Goal: Information Seeking & Learning: Learn about a topic

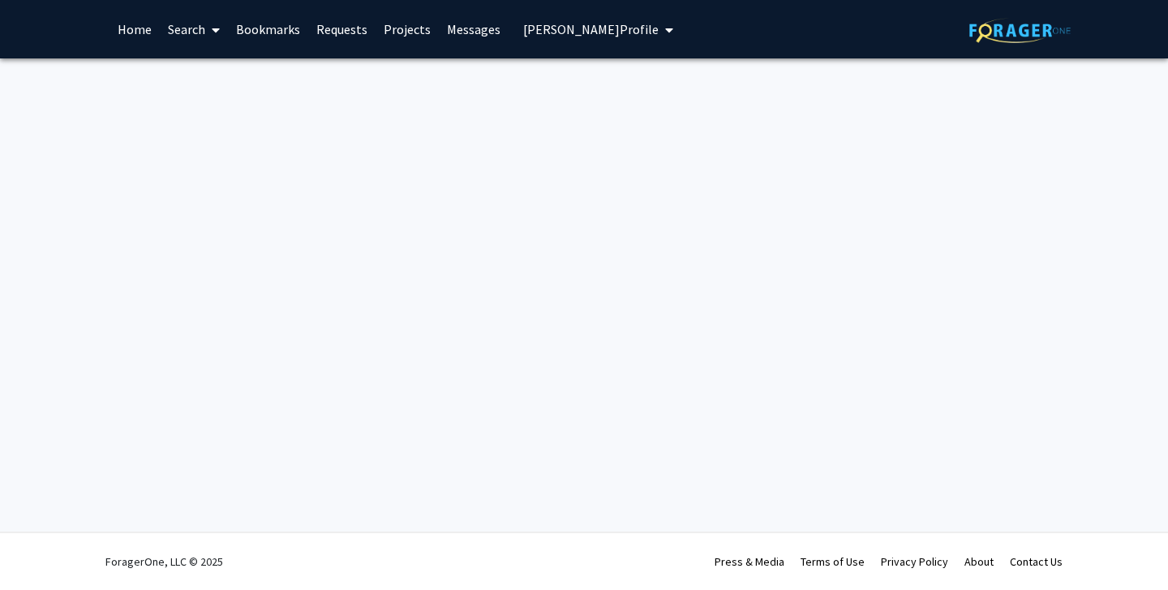
click at [133, 32] on link "Home" at bounding box center [135, 29] width 50 height 57
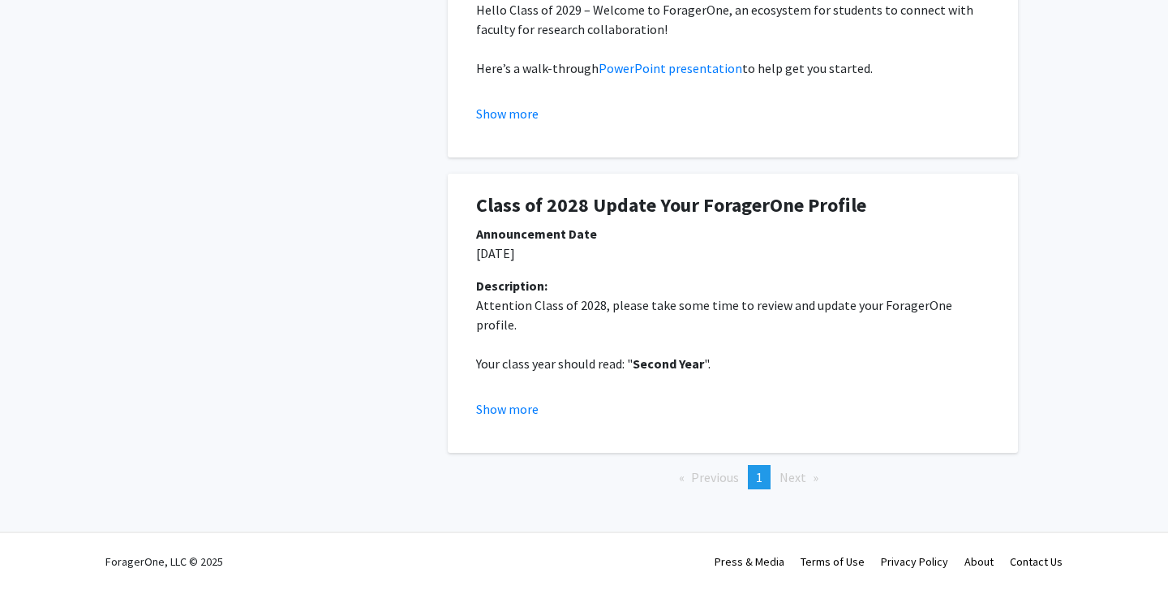
scroll to position [494, 0]
click at [522, 409] on button "Show more" at bounding box center [507, 408] width 62 height 19
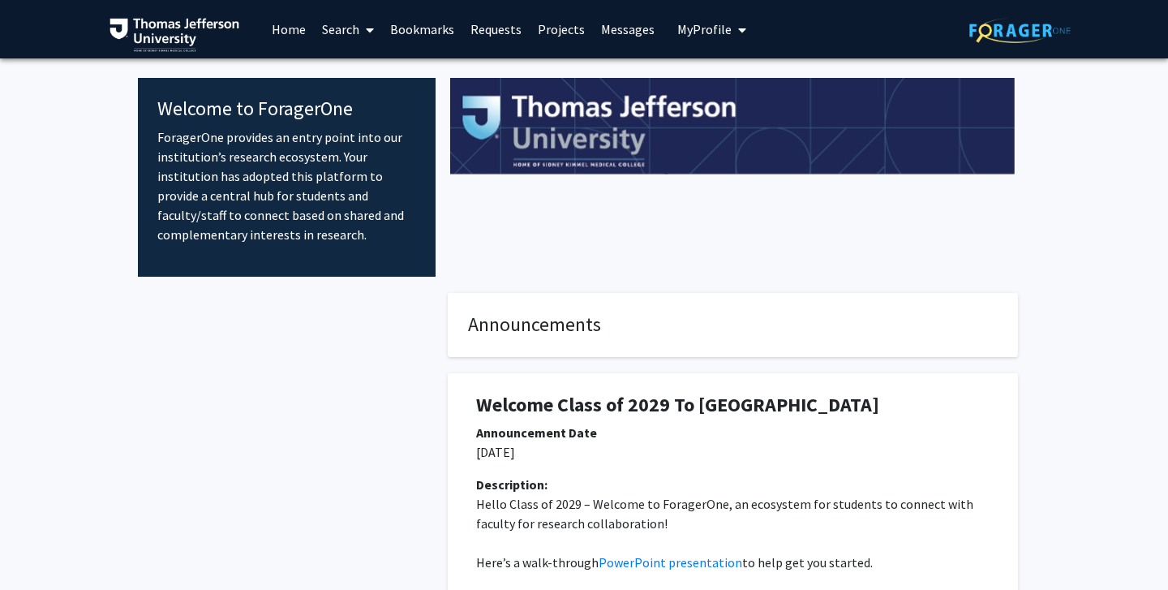
scroll to position [0, 0]
click at [694, 32] on span "My Profile" at bounding box center [704, 29] width 54 height 16
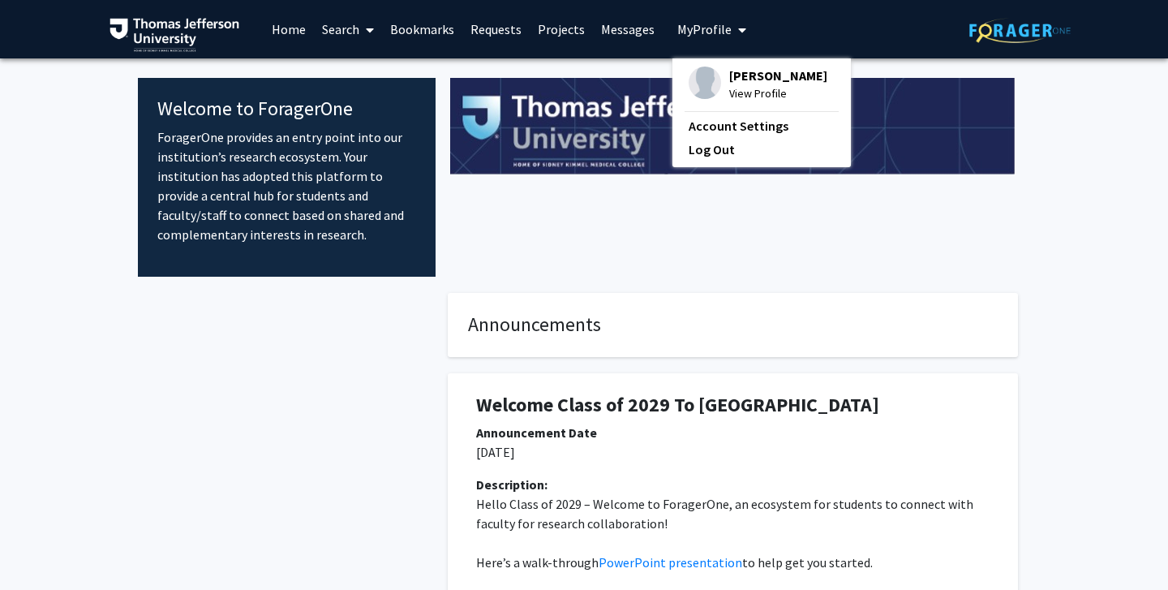
click at [285, 29] on link "Home" at bounding box center [289, 29] width 50 height 57
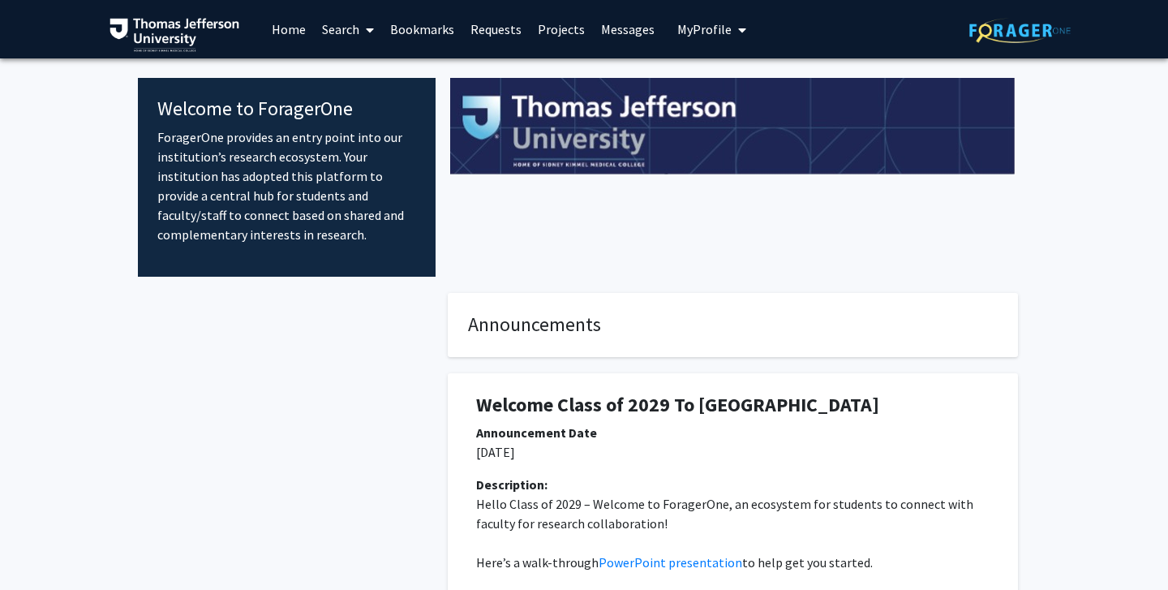
click at [500, 30] on link "Requests" at bounding box center [495, 29] width 67 height 57
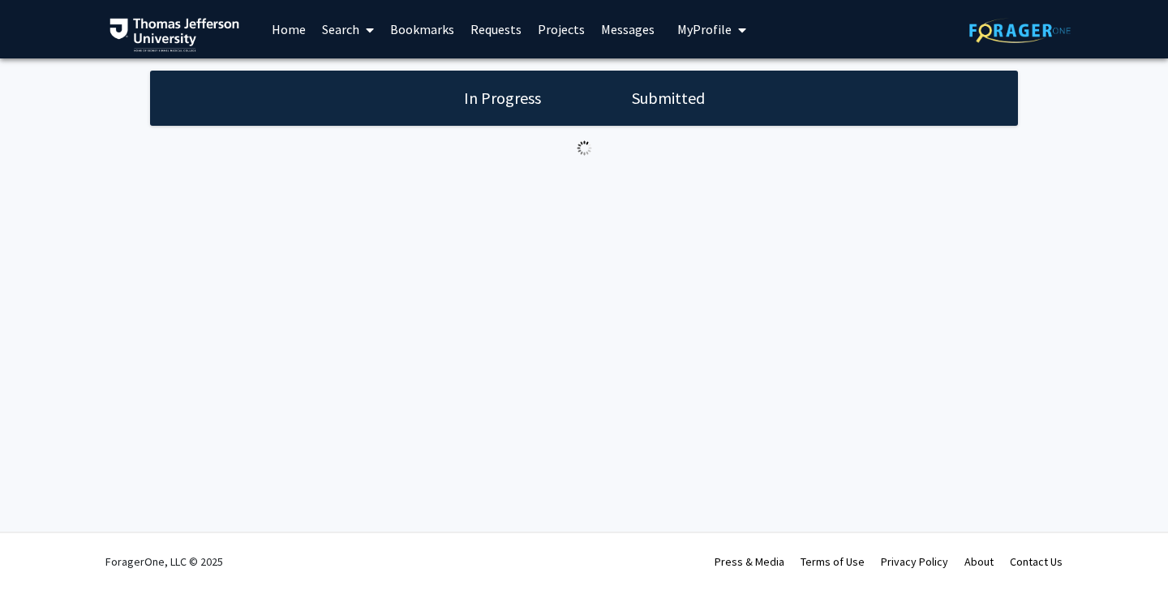
click at [546, 40] on link "Projects" at bounding box center [561, 29] width 63 height 57
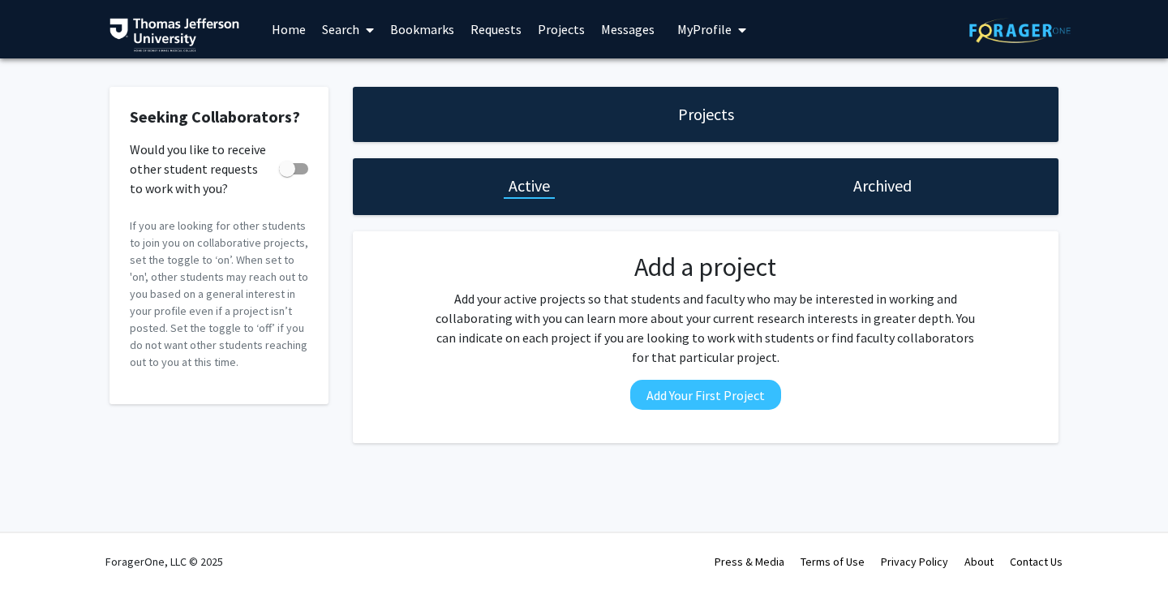
click at [357, 28] on link "Search" at bounding box center [348, 29] width 68 height 57
click at [376, 75] on span "Faculty/Staff" at bounding box center [373, 74] width 119 height 32
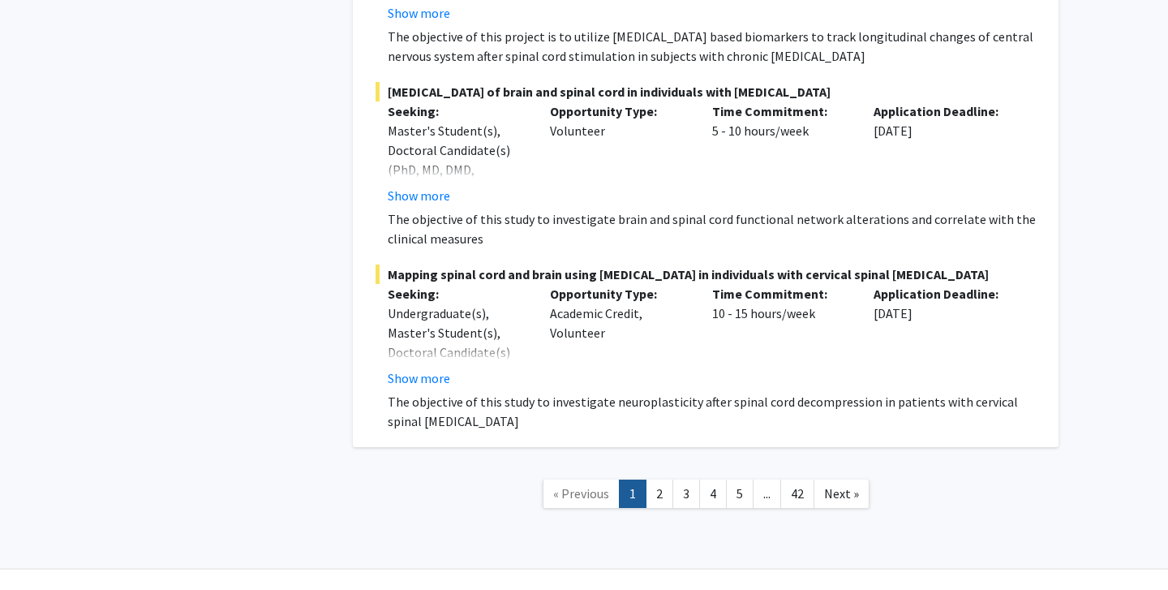
scroll to position [11821, 0]
click at [662, 480] on link "2" at bounding box center [660, 494] width 28 height 28
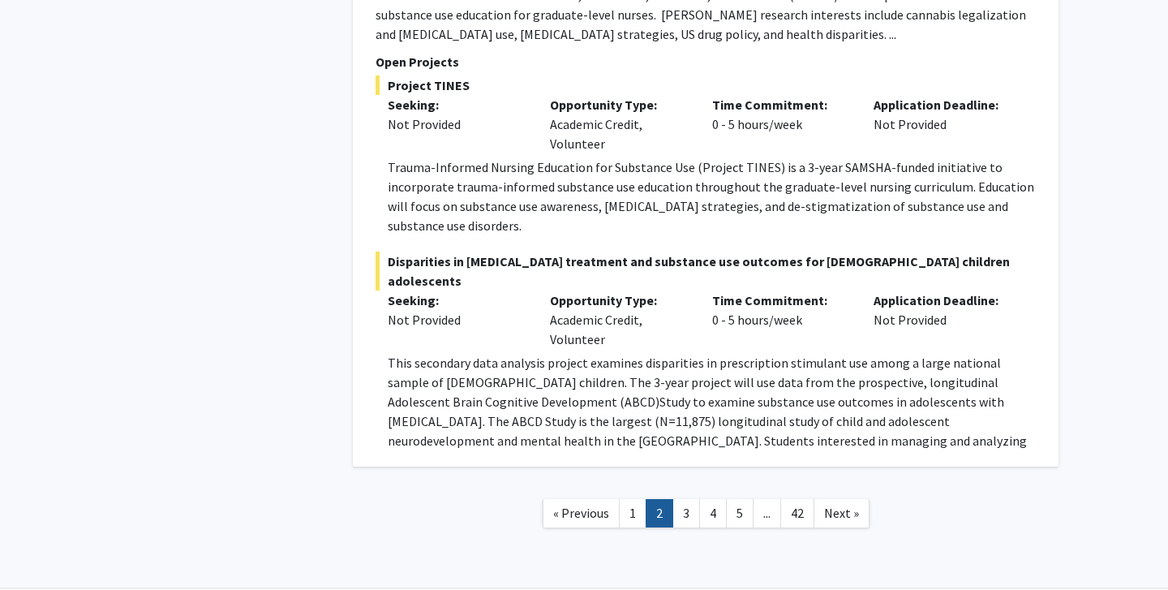
scroll to position [6700, 0]
click at [692, 500] on link "3" at bounding box center [686, 514] width 28 height 28
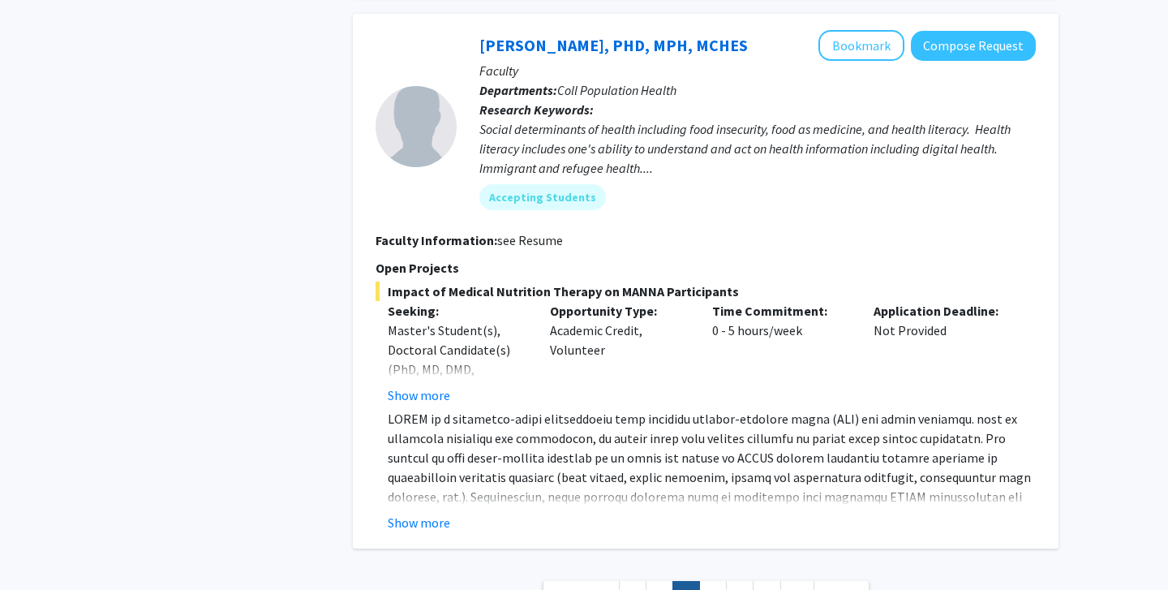
scroll to position [5390, 0]
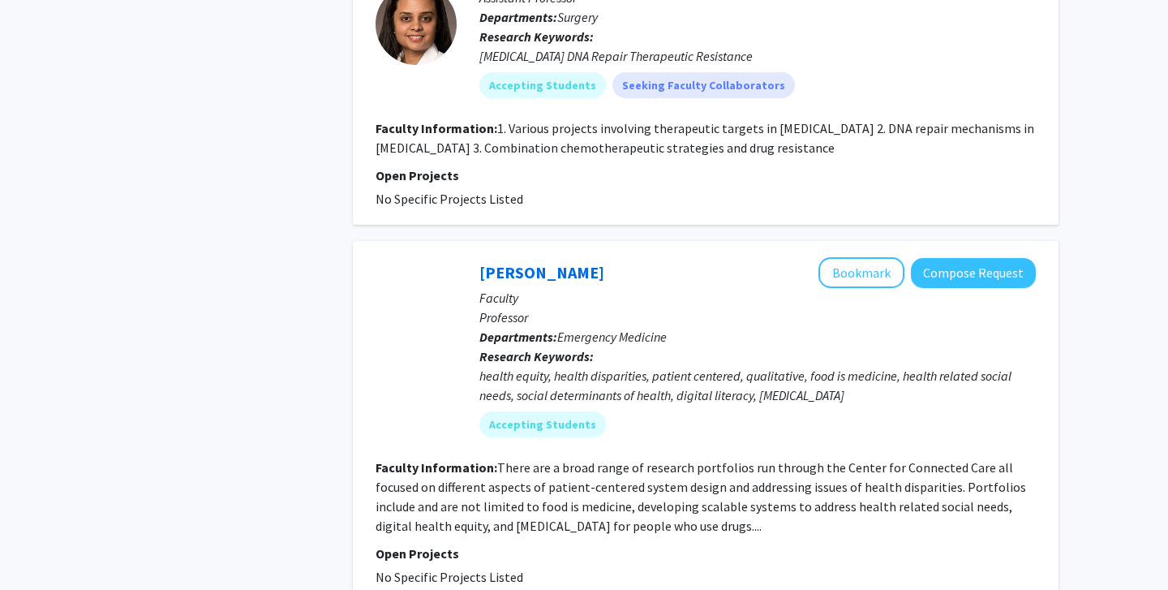
scroll to position [3628, 0]
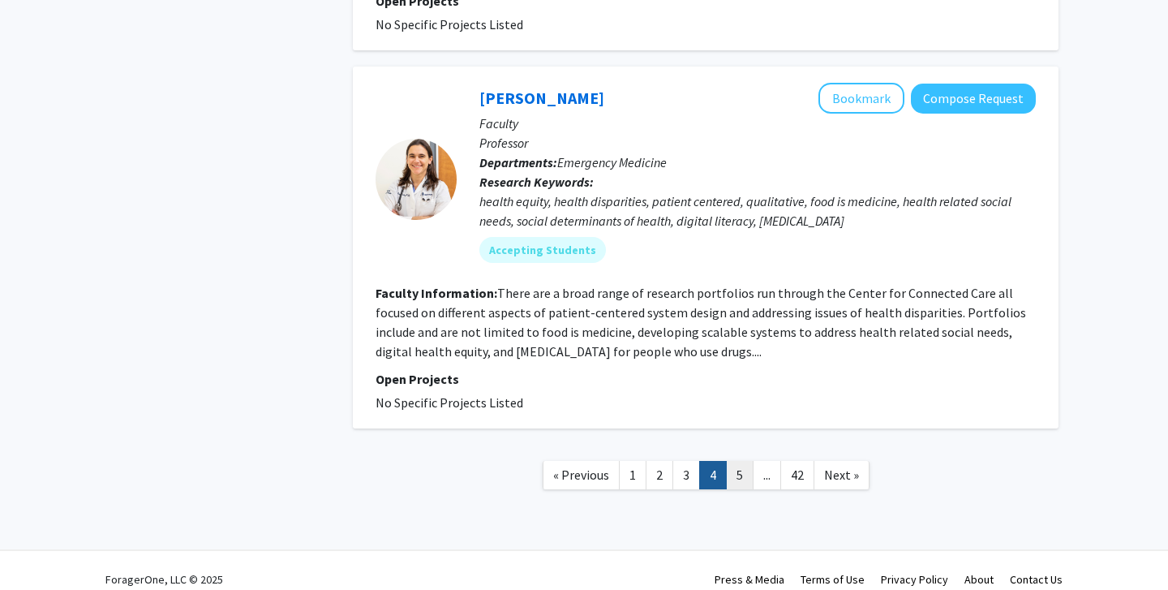
click at [743, 462] on link "5" at bounding box center [740, 475] width 28 height 28
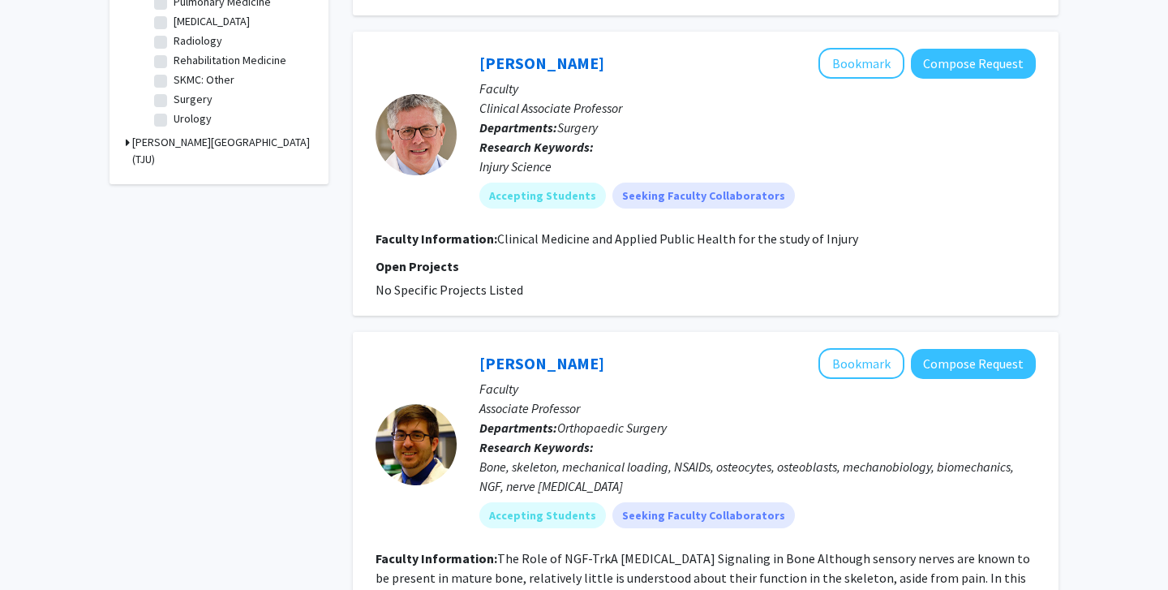
scroll to position [452, 0]
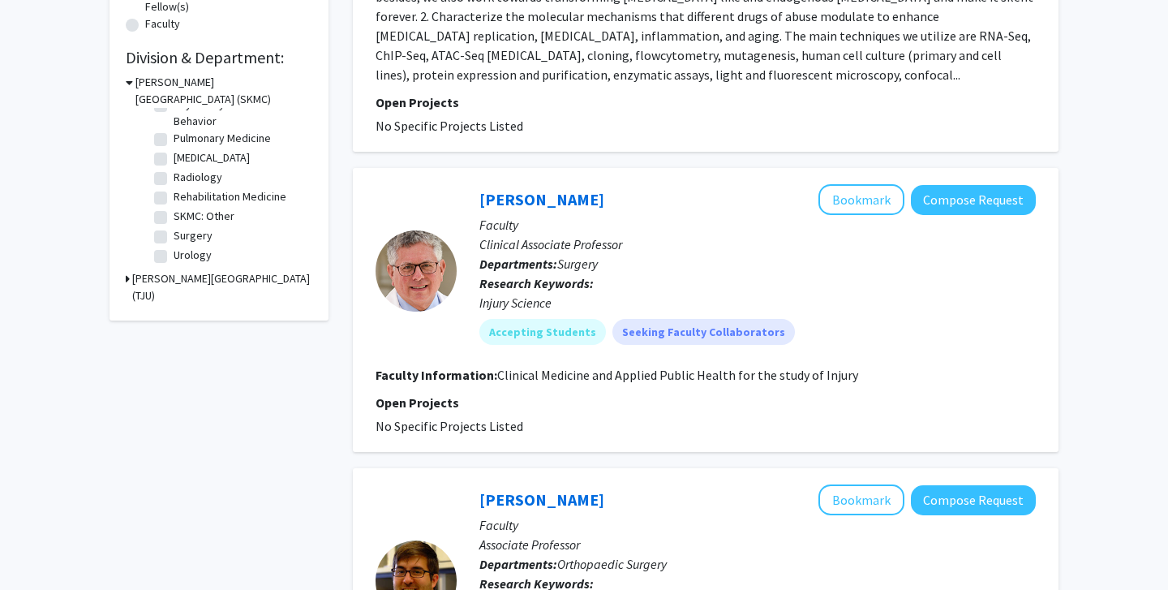
click at [174, 259] on label "Urology" at bounding box center [193, 255] width 38 height 17
click at [174, 257] on input "Urology" at bounding box center [179, 252] width 11 height 11
checkbox input "true"
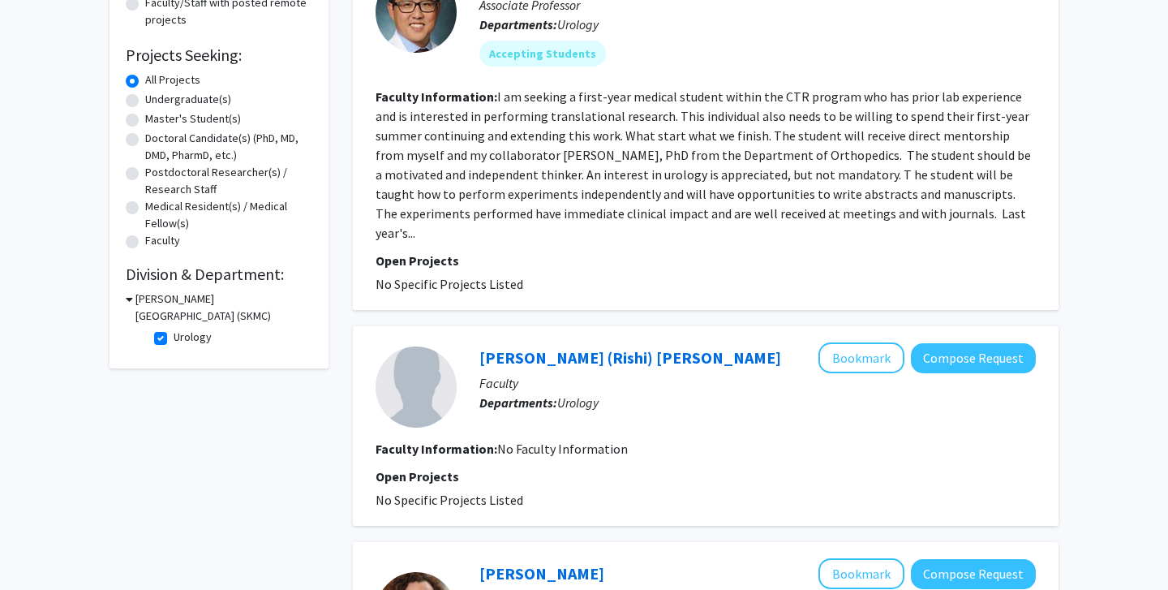
scroll to position [234, 0]
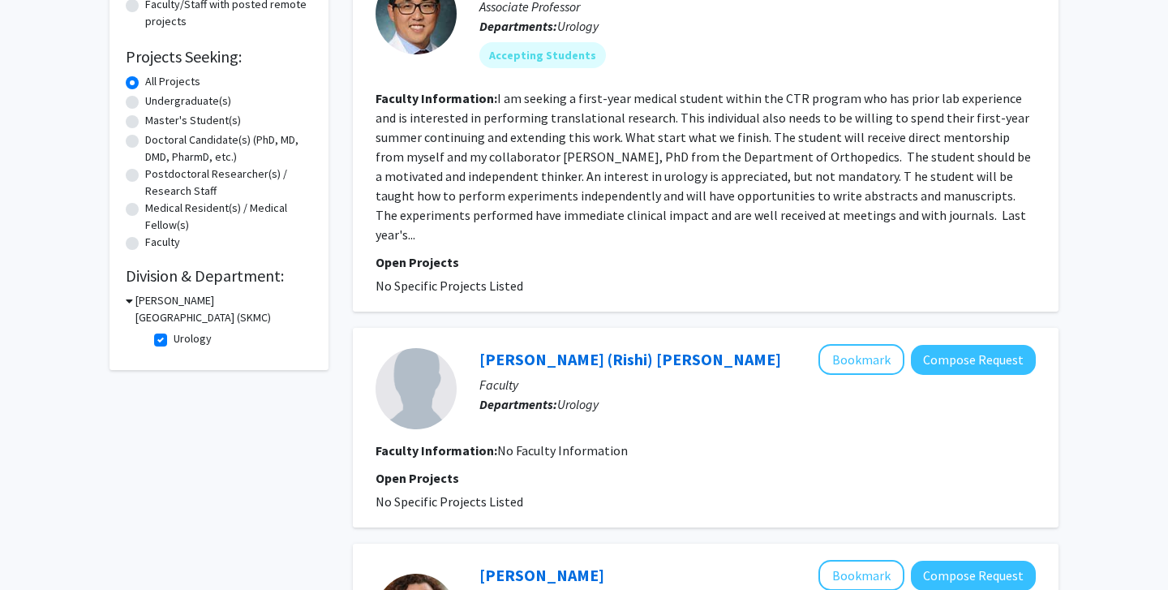
click at [901, 220] on section "Faculty Information: I am seeking a first-year medical student within the CTR p…" at bounding box center [706, 166] width 660 height 156
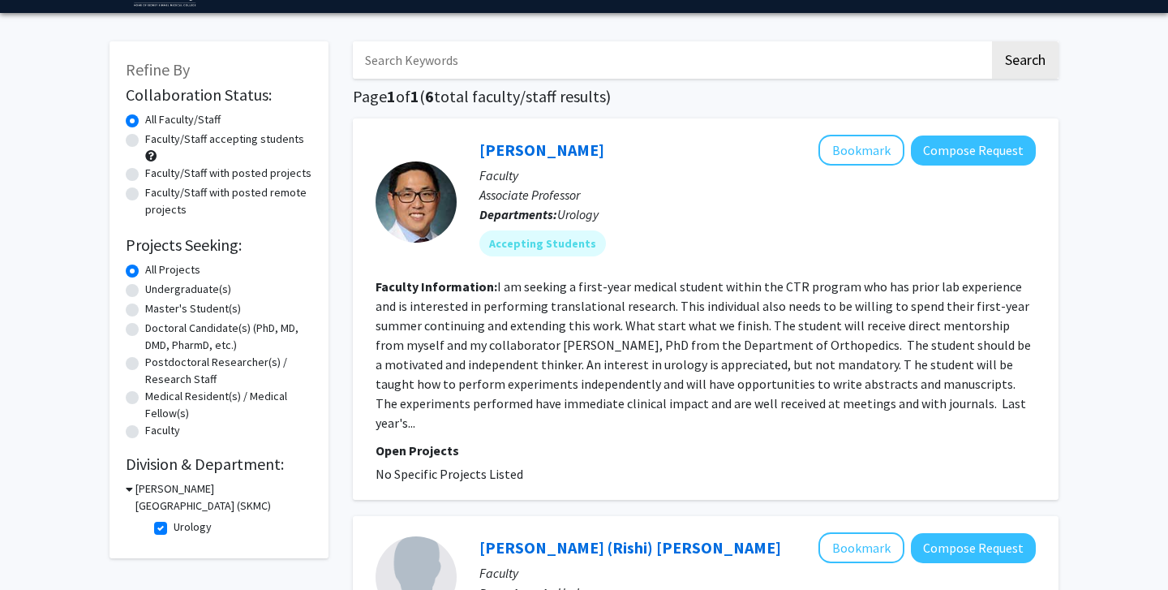
scroll to position [44, 0]
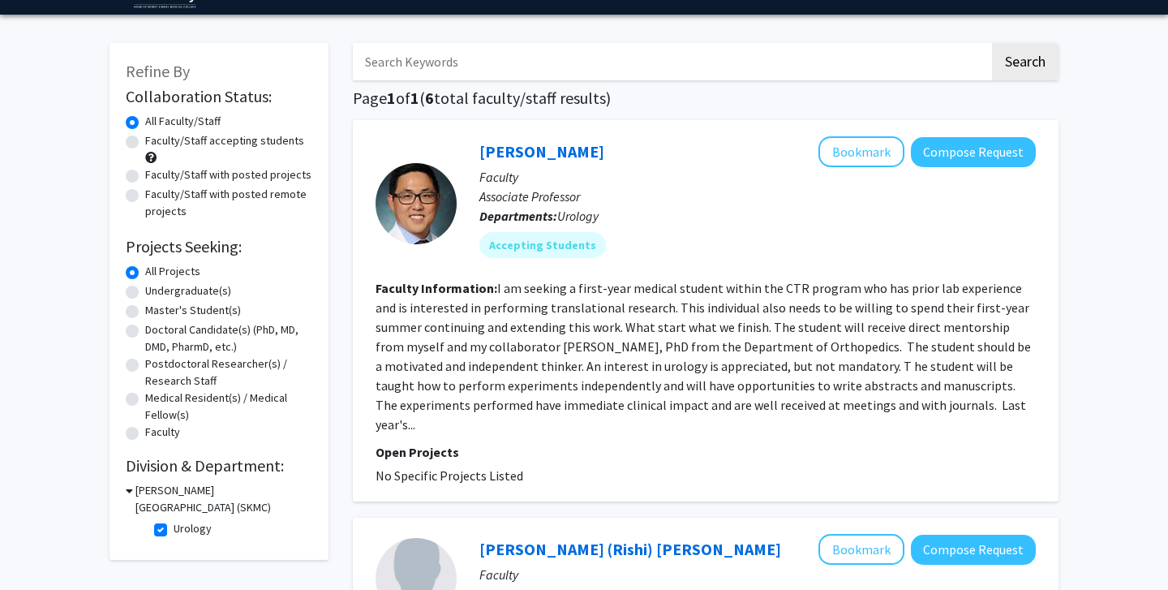
click at [174, 536] on label "Urology" at bounding box center [193, 528] width 38 height 17
click at [174, 530] on input "Urology" at bounding box center [179, 525] width 11 height 11
checkbox input "false"
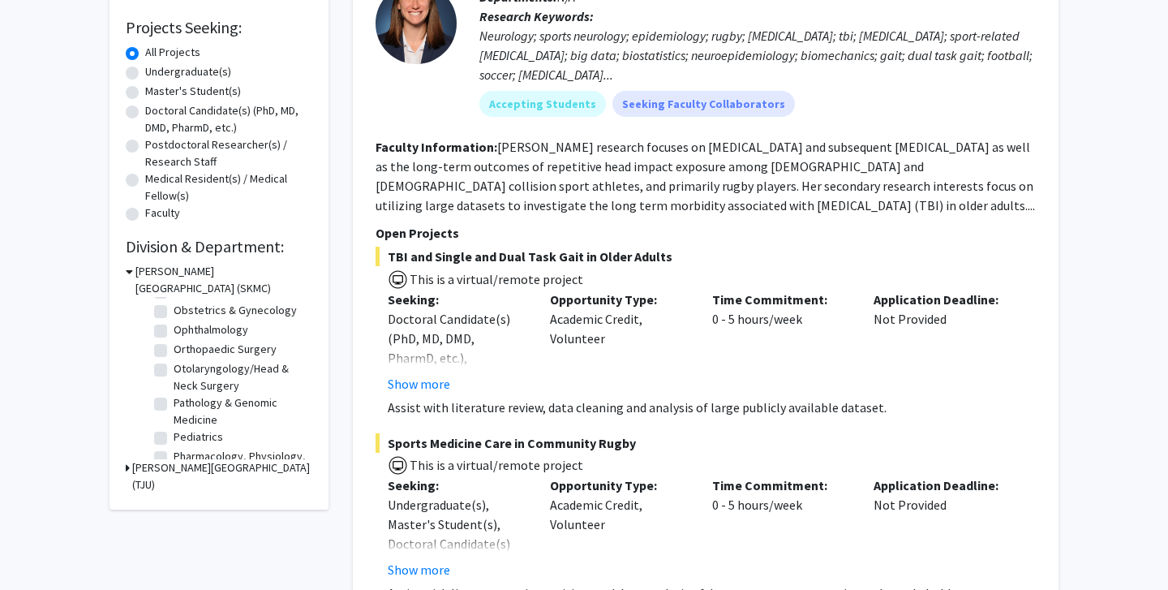
scroll to position [492, 0]
click at [174, 315] on label "Obstetrics & Gynecology" at bounding box center [235, 311] width 123 height 17
click at [174, 314] on input "Obstetrics & Gynecology" at bounding box center [179, 308] width 11 height 11
checkbox input "true"
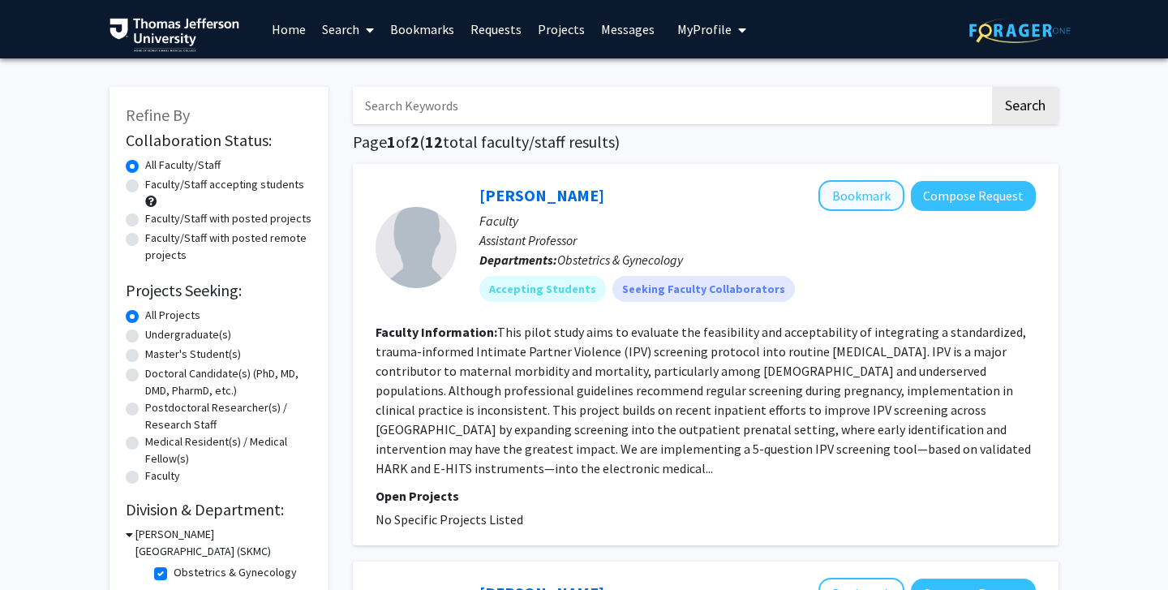
click at [846, 195] on button "Bookmark" at bounding box center [861, 195] width 86 height 31
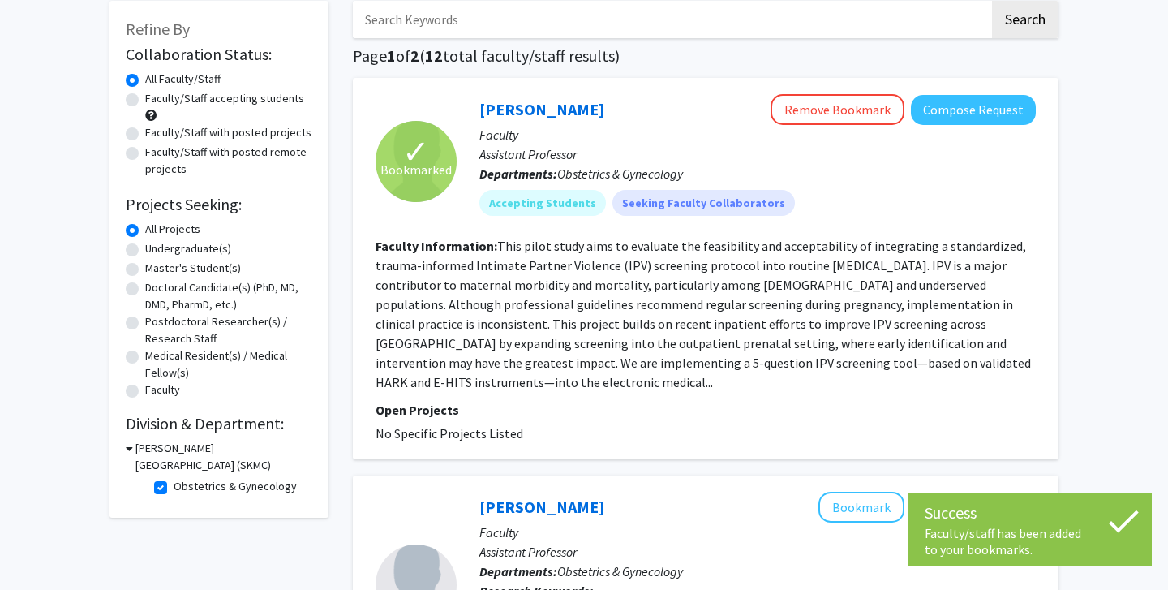
scroll to position [105, 0]
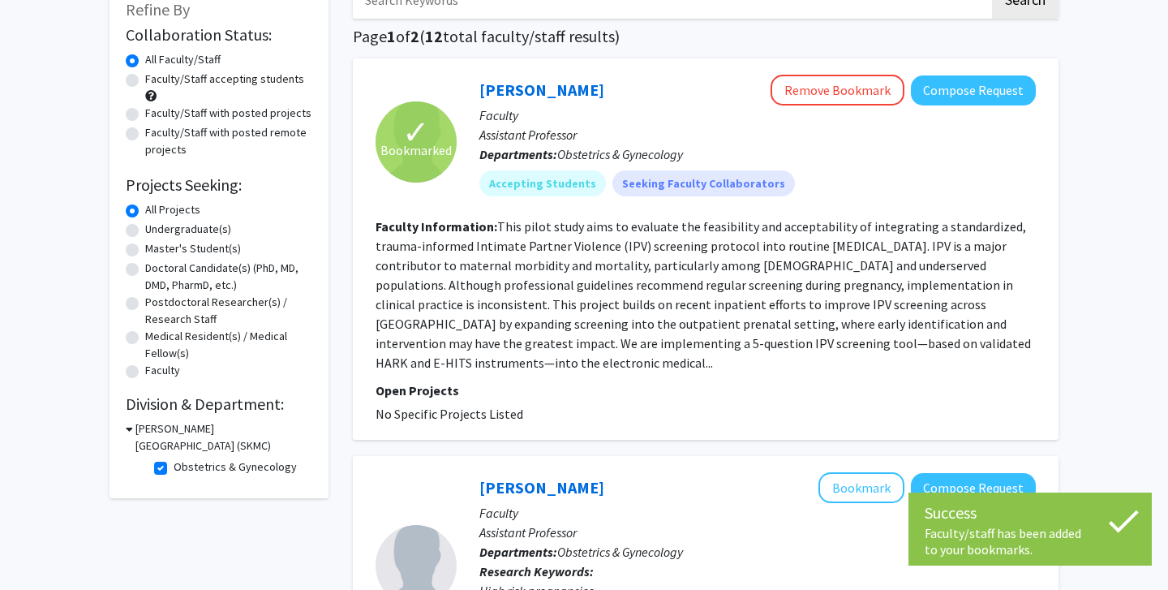
click at [174, 470] on label "Obstetrics & Gynecology" at bounding box center [235, 466] width 123 height 17
click at [174, 469] on input "Obstetrics & Gynecology" at bounding box center [179, 463] width 11 height 11
checkbox input "false"
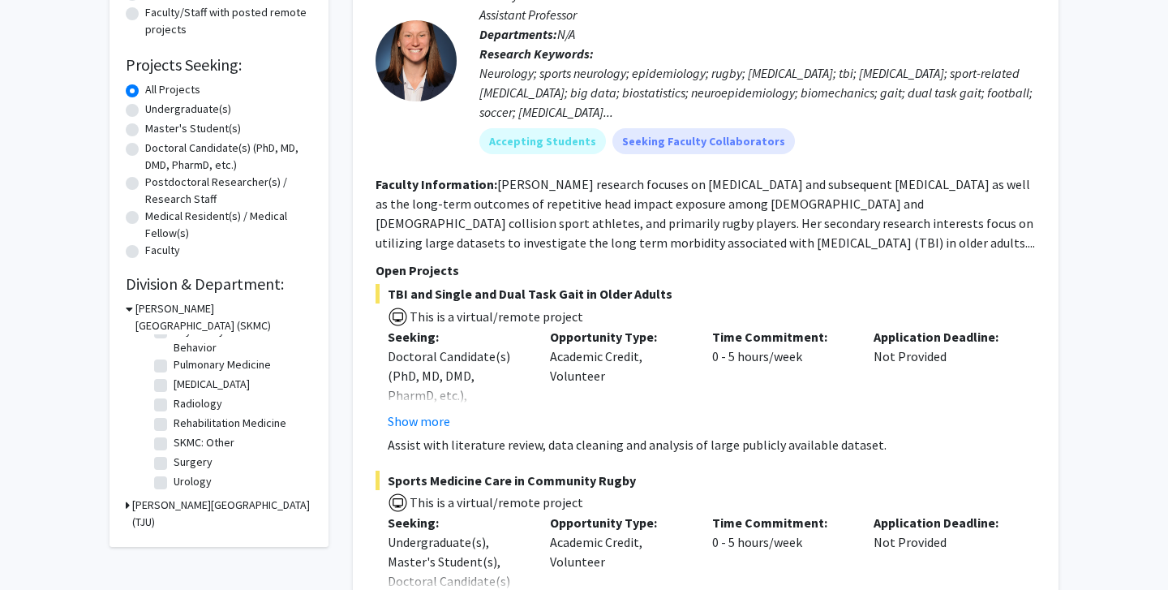
scroll to position [234, 0]
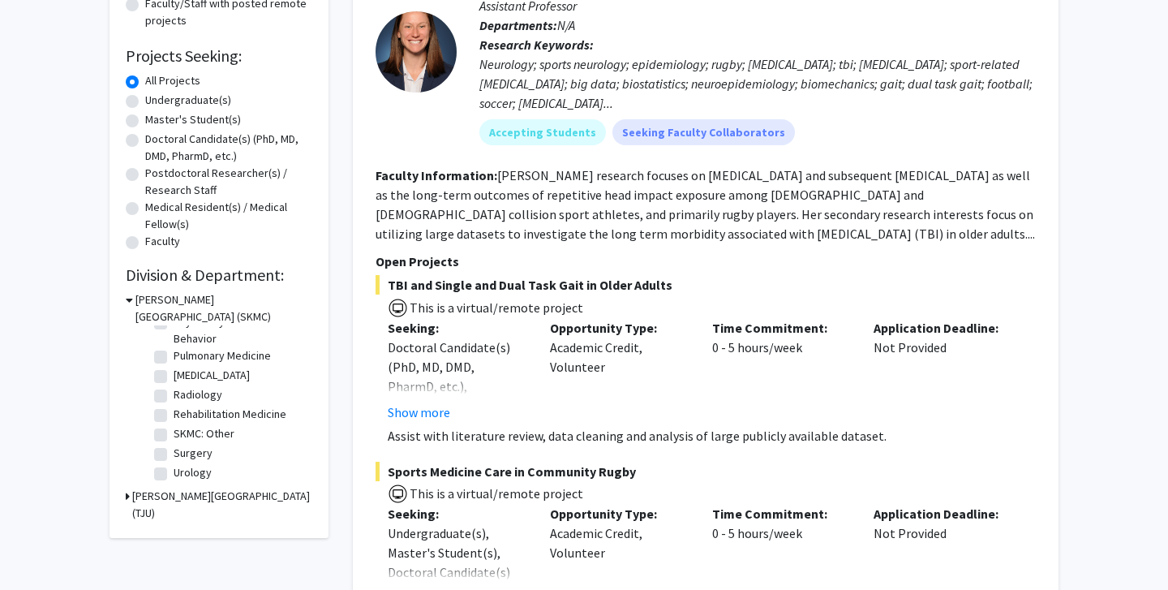
click at [174, 474] on label "Urology" at bounding box center [193, 472] width 38 height 17
click at [174, 474] on input "Urology" at bounding box center [179, 469] width 11 height 11
checkbox input "true"
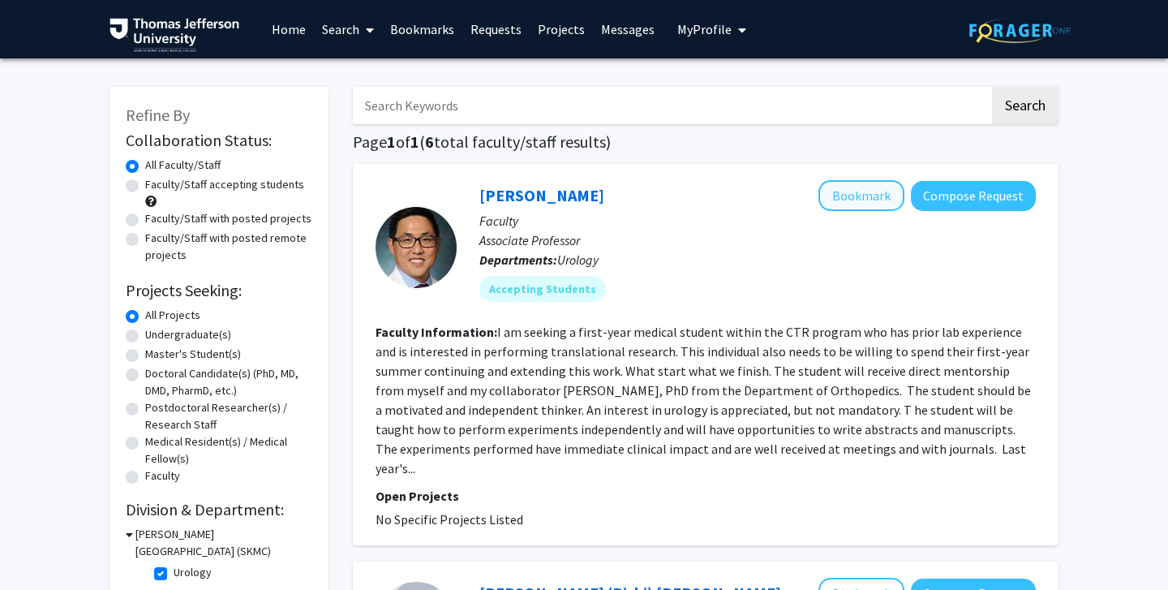
click at [844, 205] on button "Bookmark" at bounding box center [861, 195] width 86 height 31
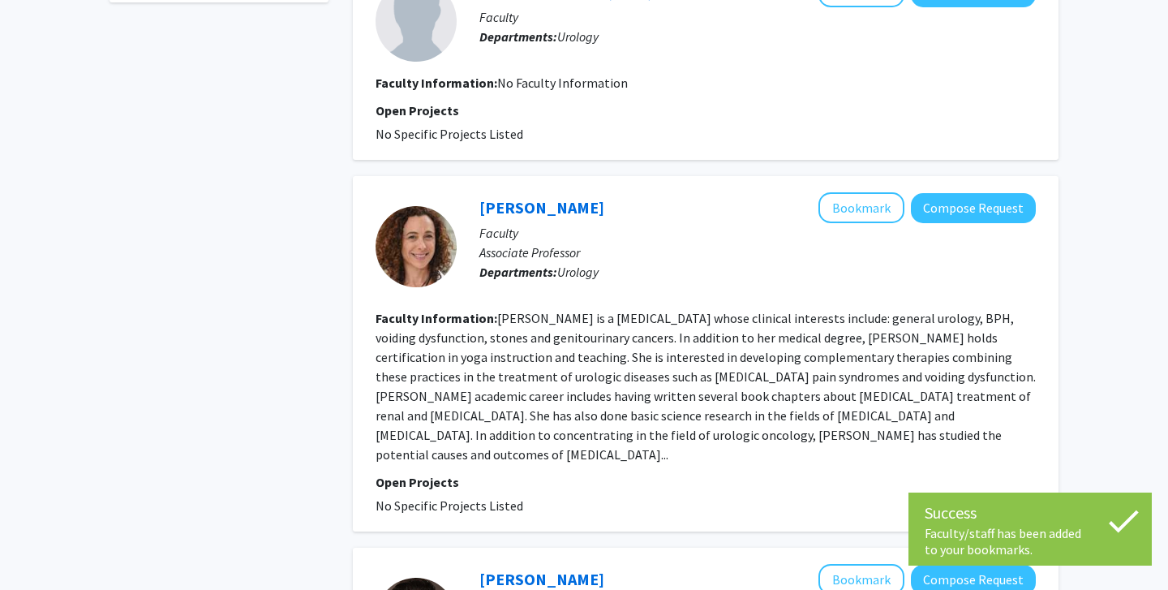
scroll to position [608, 0]
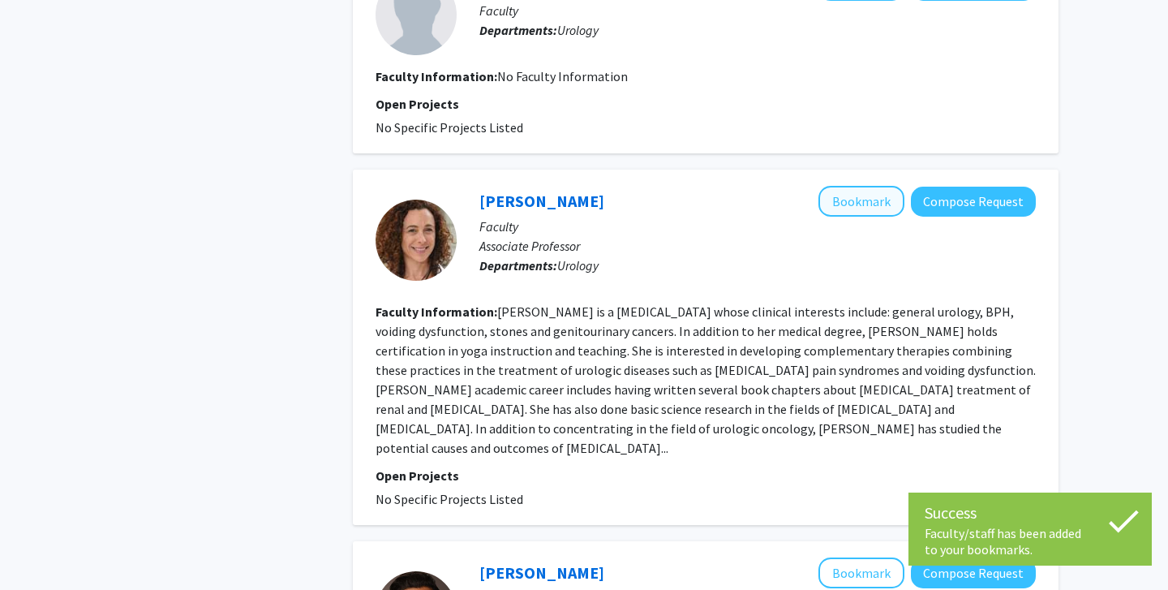
click at [858, 187] on button "Bookmark" at bounding box center [861, 201] width 86 height 31
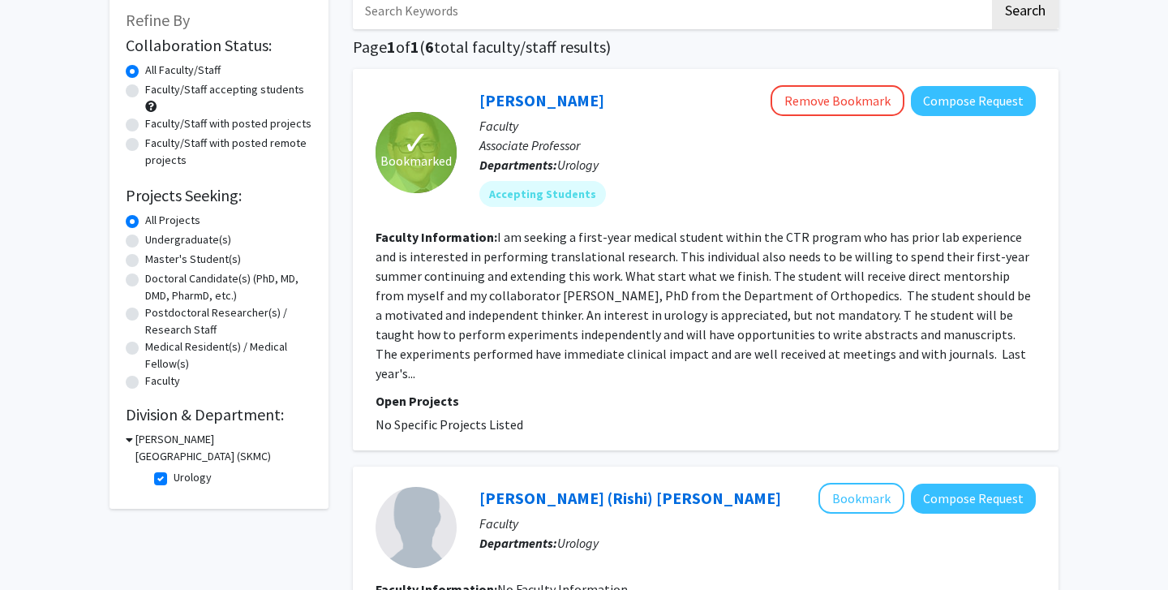
scroll to position [122, 0]
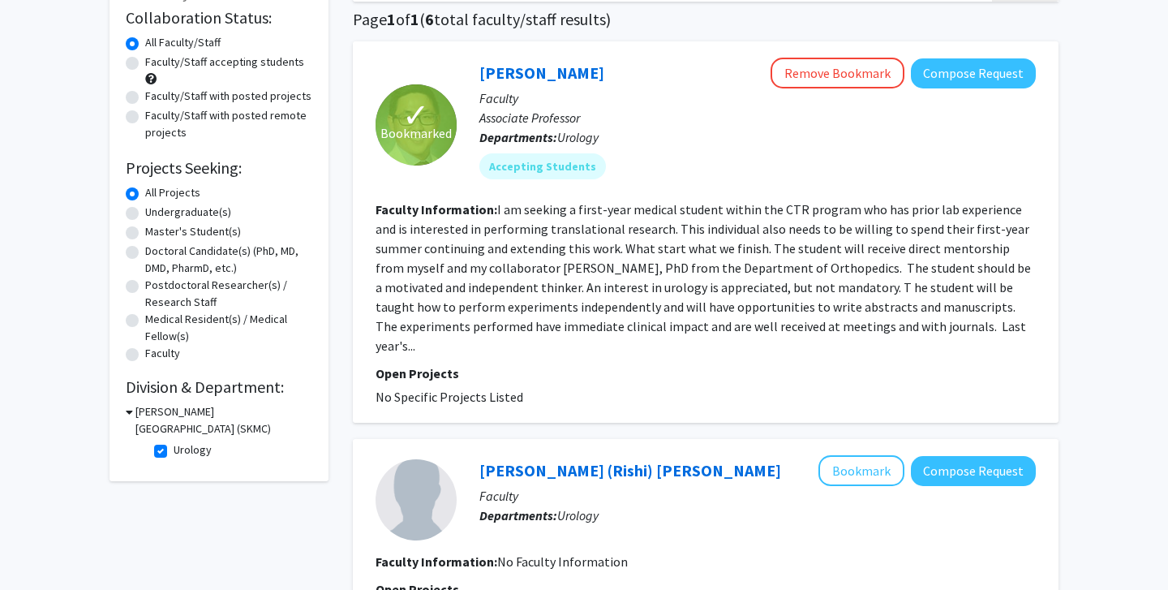
click at [174, 453] on label "Urology" at bounding box center [193, 449] width 38 height 17
click at [174, 452] on input "Urology" at bounding box center [179, 446] width 11 height 11
checkbox input "false"
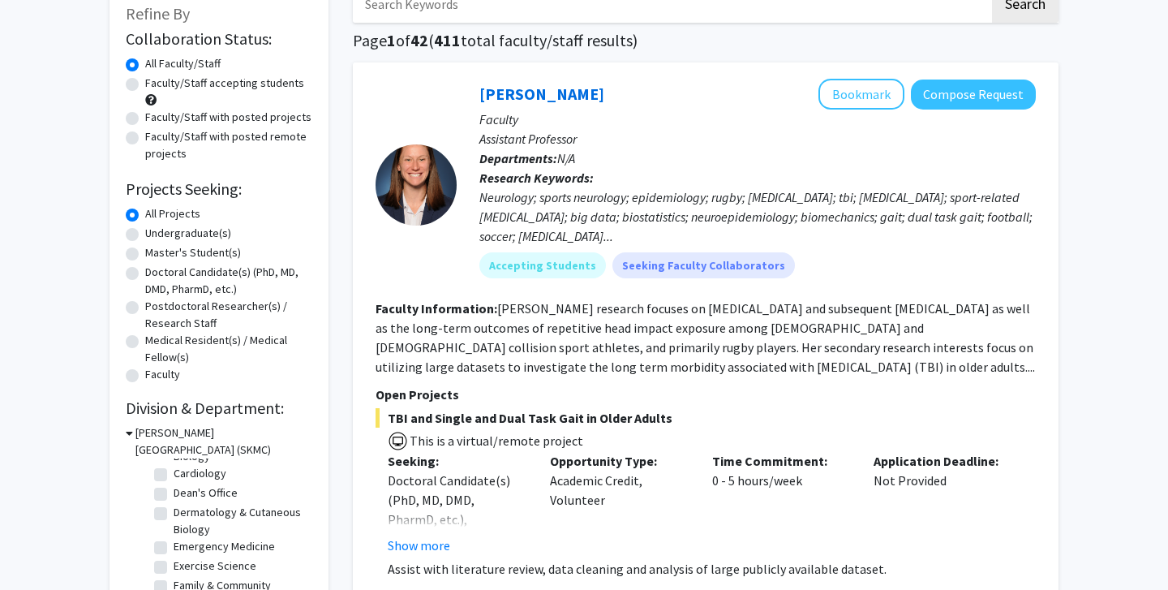
scroll to position [84, 0]
click at [160, 524] on fg-checkbox "Dermatology & Cutaneous Biology Dermatology & Cutaneous Biology" at bounding box center [231, 522] width 154 height 34
click at [174, 520] on label "Dermatology & Cutaneous Biology" at bounding box center [241, 522] width 135 height 34
click at [174, 516] on input "Dermatology & Cutaneous Biology" at bounding box center [179, 510] width 11 height 11
checkbox input "true"
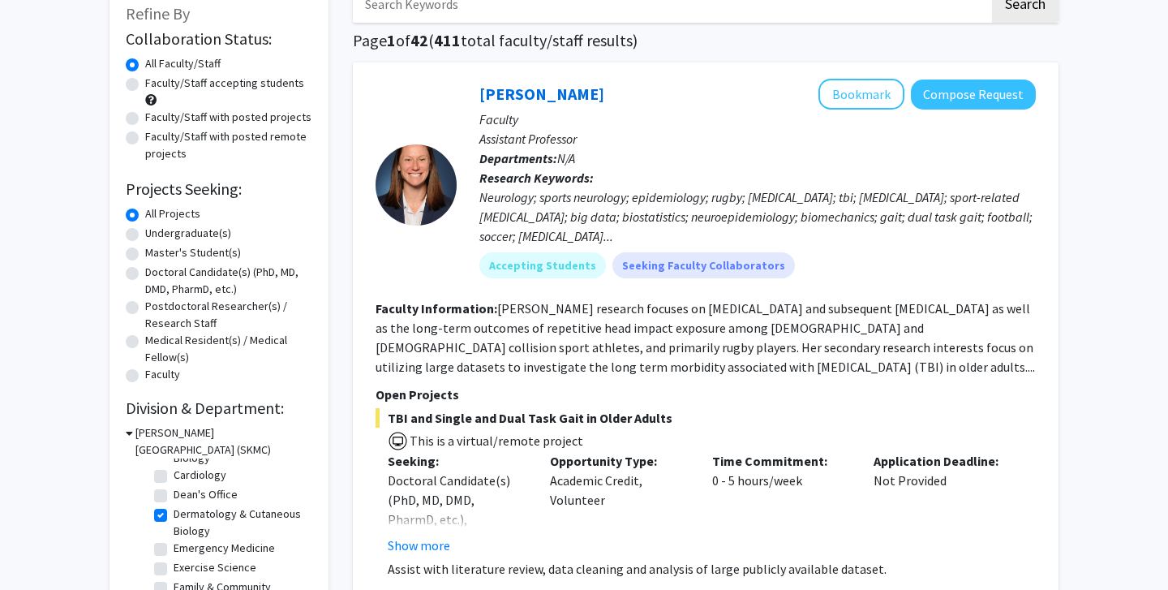
checkbox input "true"
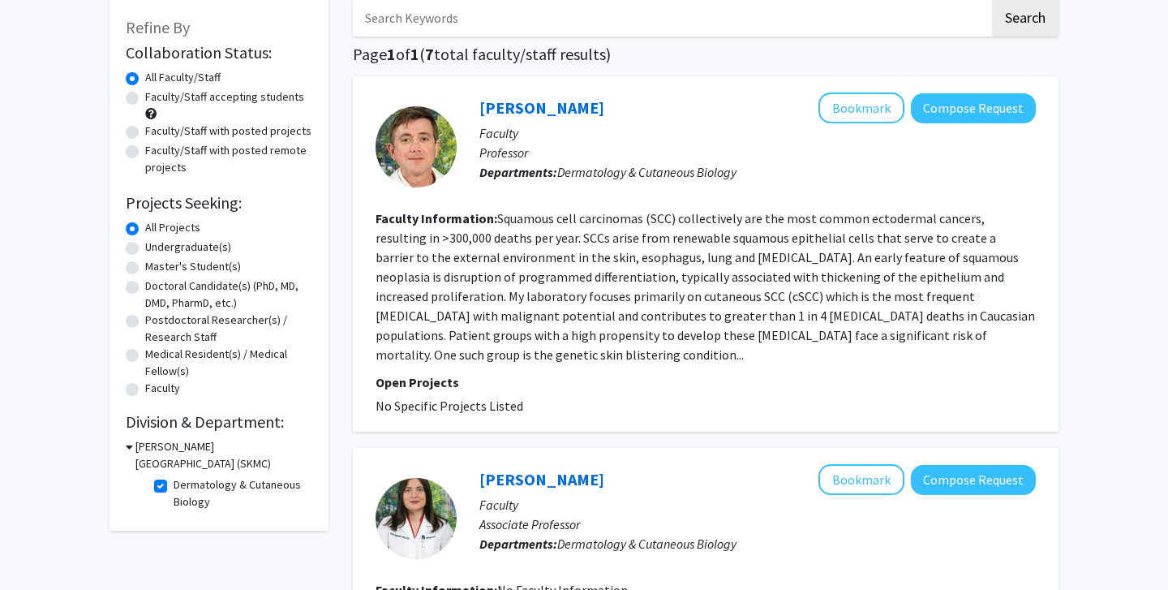
scroll to position [111, 0]
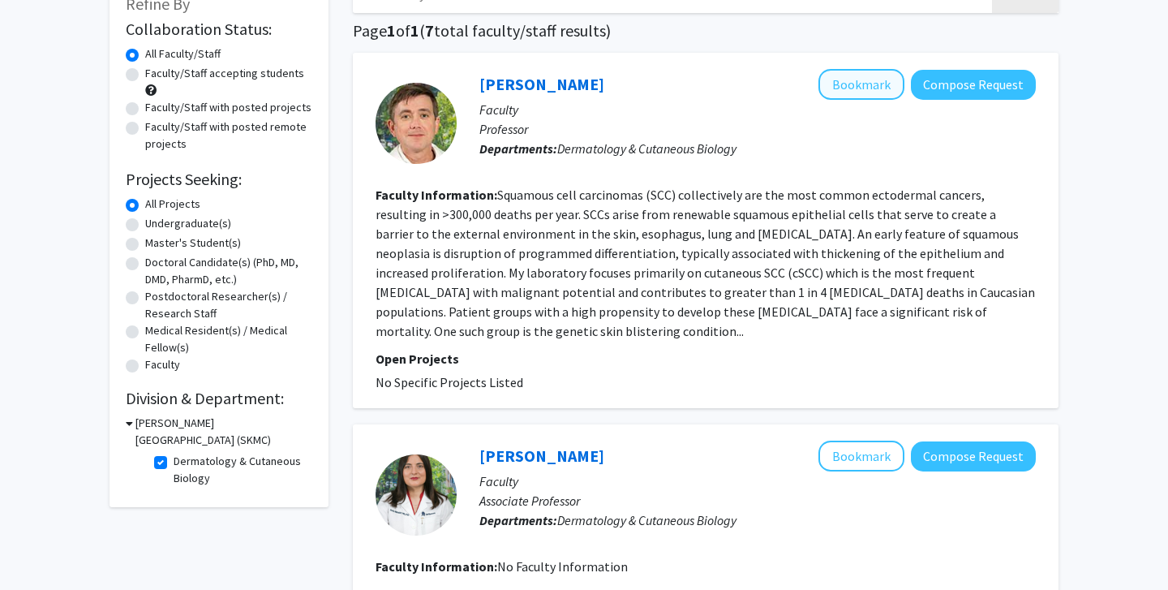
click at [835, 95] on button "Bookmark" at bounding box center [861, 84] width 86 height 31
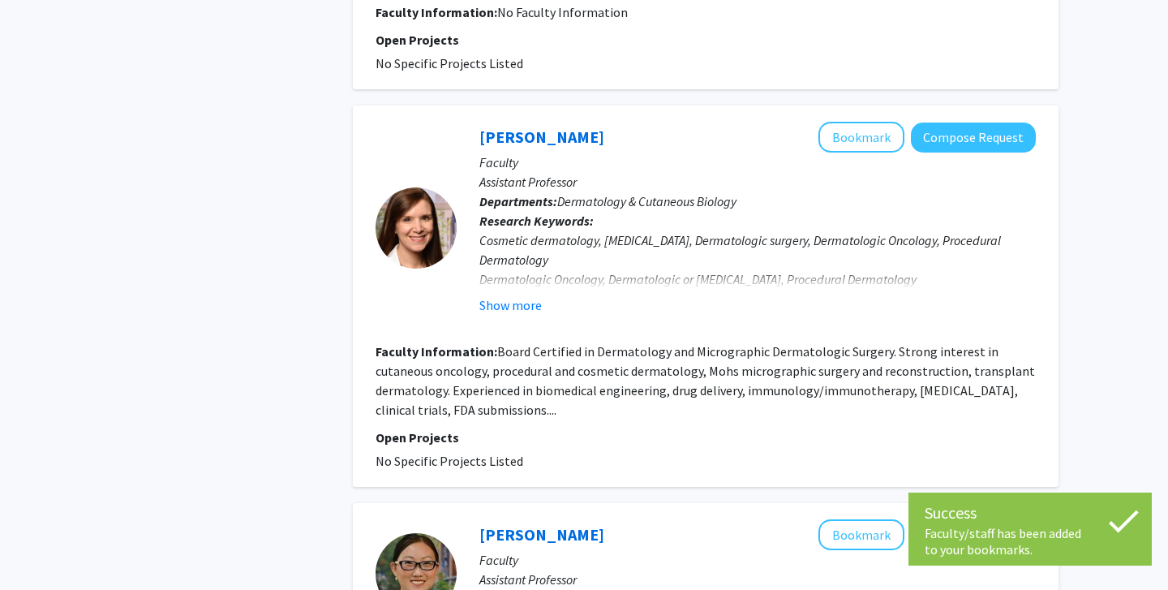
scroll to position [689, 0]
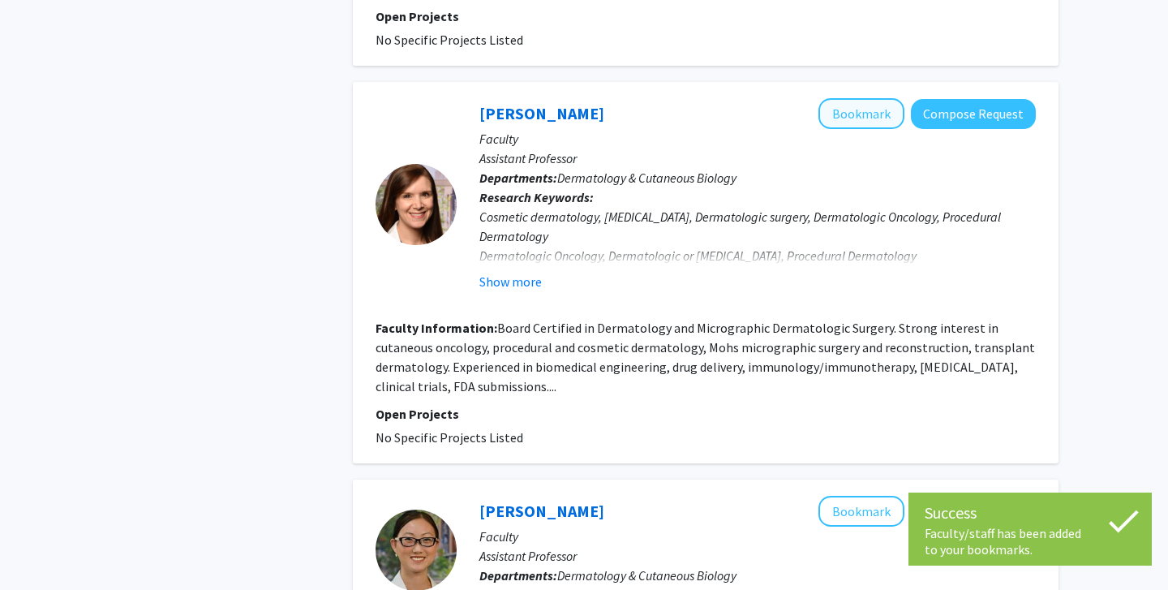
click at [845, 98] on button "Bookmark" at bounding box center [861, 113] width 86 height 31
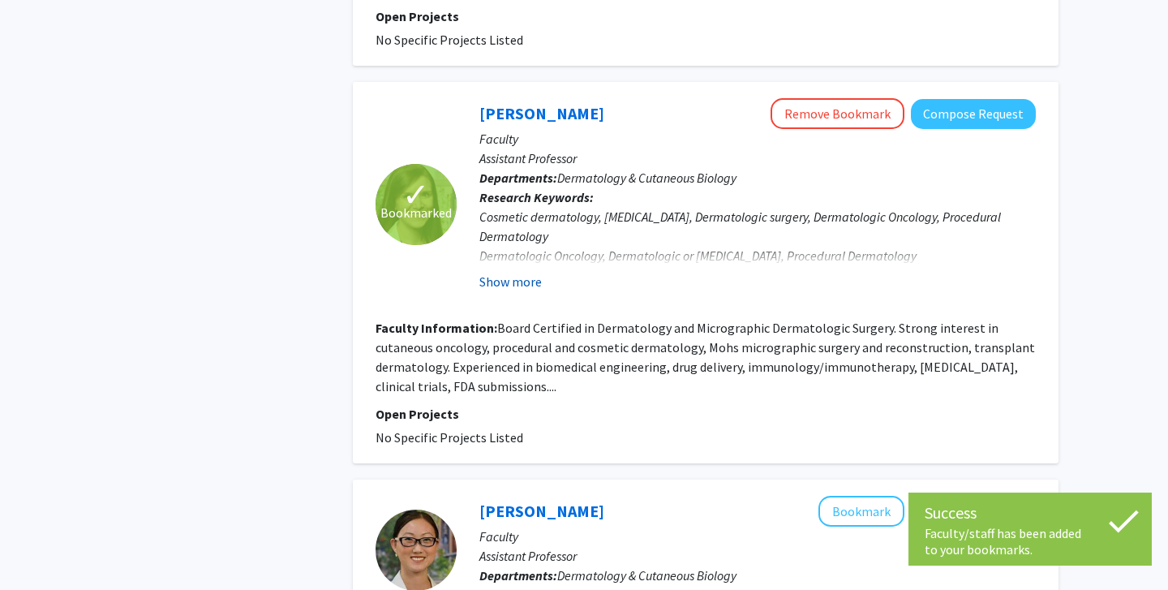
click at [513, 272] on button "Show more" at bounding box center [510, 281] width 62 height 19
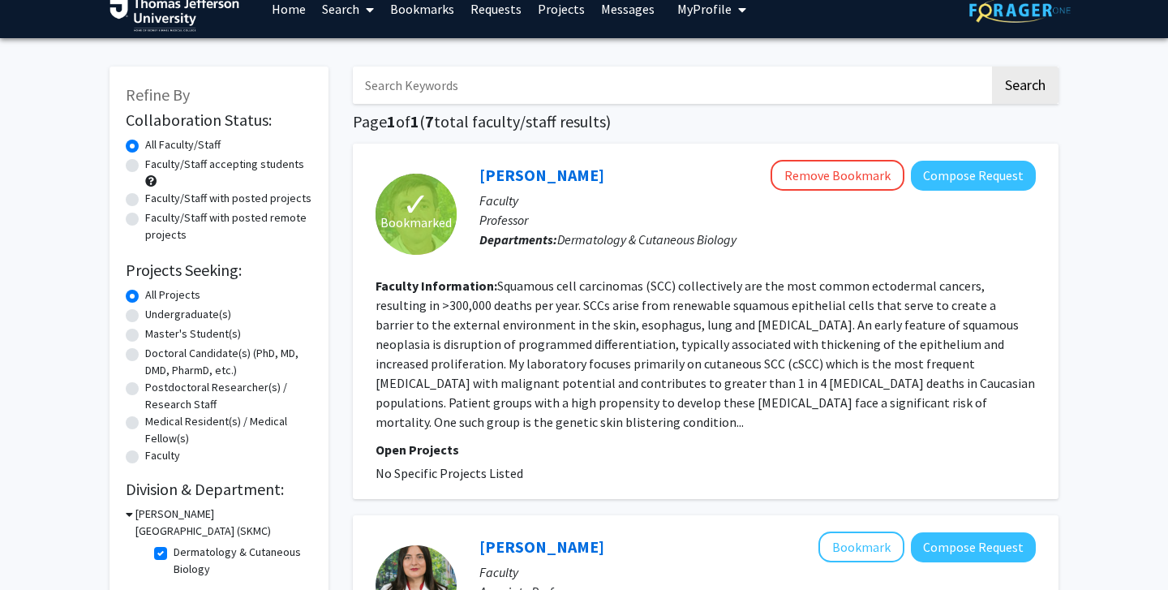
scroll to position [22, 0]
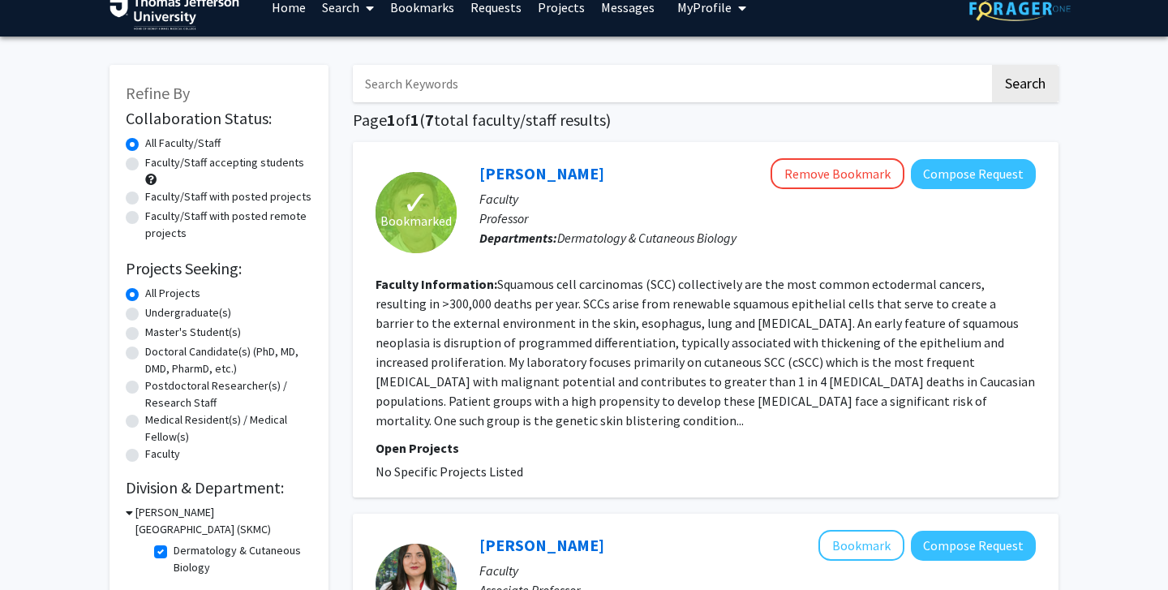
click at [174, 556] on label "Dermatology & Cutaneous Biology" at bounding box center [241, 559] width 135 height 34
click at [174, 552] on input "Dermatology & Cutaneous Biology" at bounding box center [179, 547] width 11 height 11
checkbox input "false"
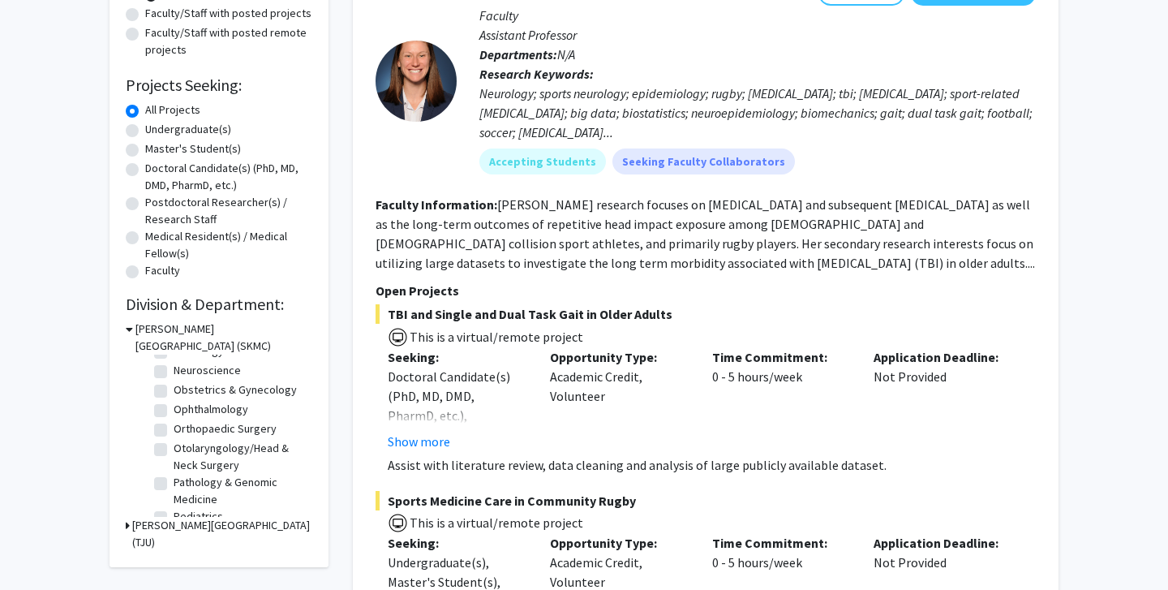
scroll to position [475, 0]
click at [174, 408] on label "Ophthalmology" at bounding box center [211, 405] width 75 height 17
click at [174, 407] on input "Ophthalmology" at bounding box center [179, 402] width 11 height 11
checkbox input "true"
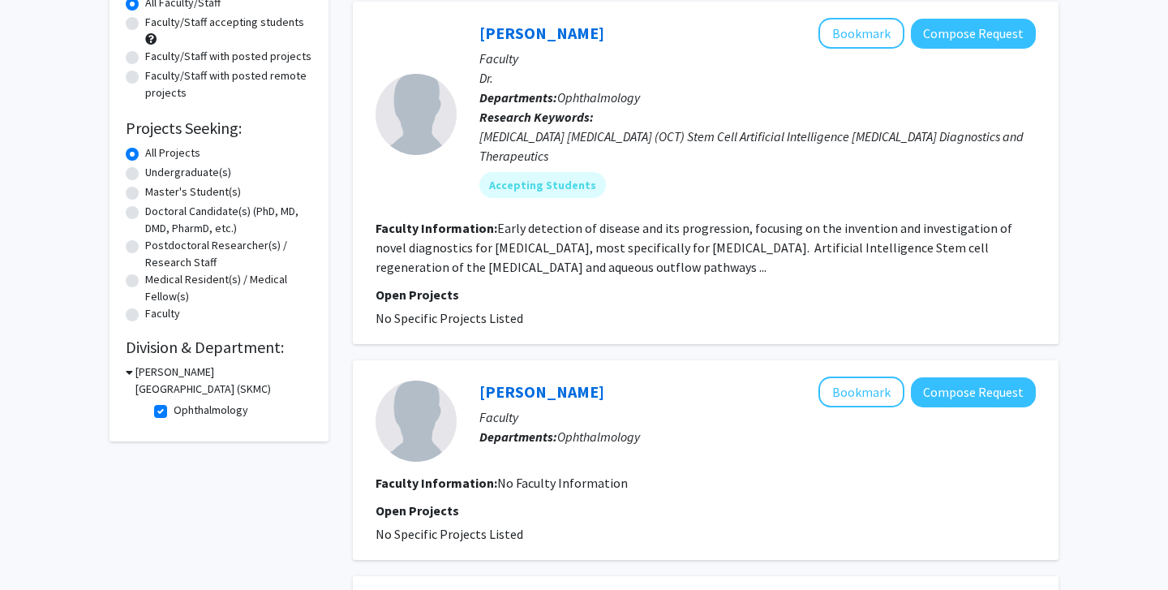
scroll to position [182, 0]
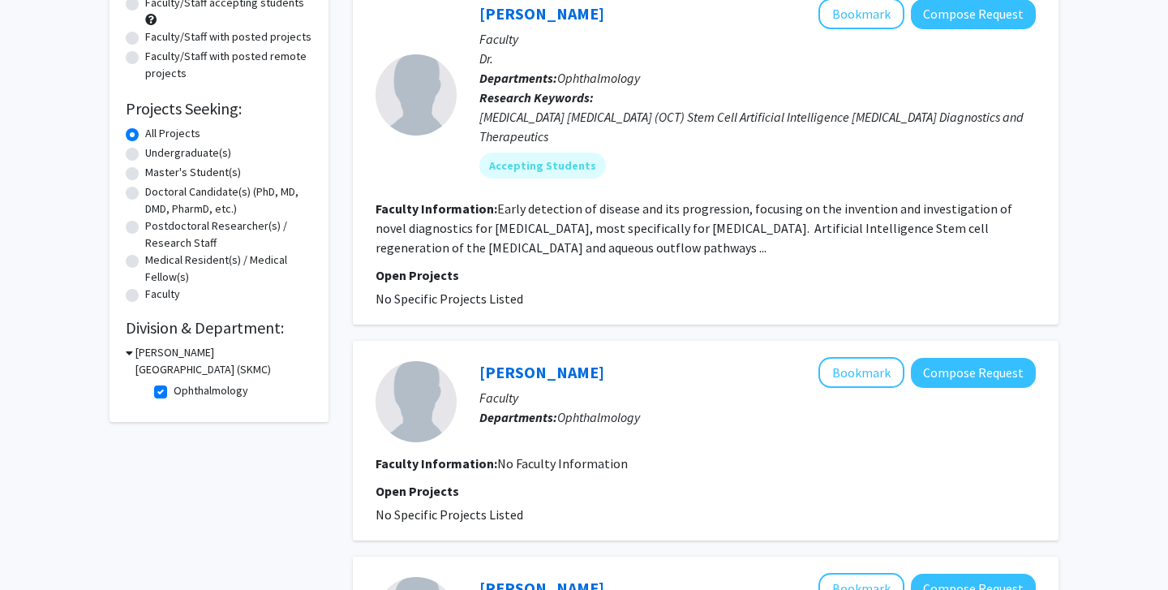
click at [174, 397] on label "Ophthalmology" at bounding box center [211, 390] width 75 height 17
click at [174, 393] on input "Ophthalmology" at bounding box center [179, 387] width 11 height 11
checkbox input "false"
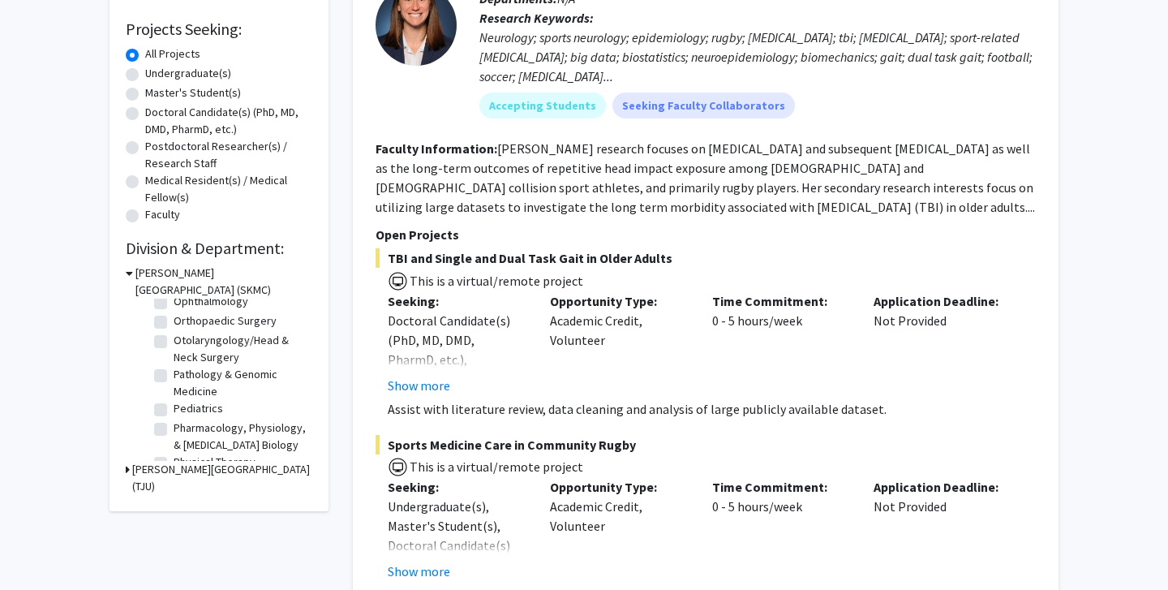
scroll to position [530, 0]
click at [174, 336] on label "Otolaryngology/Head & Neck Surgery" at bounding box center [241, 342] width 135 height 34
click at [174, 336] on input "Otolaryngology/Head & Neck Surgery" at bounding box center [179, 330] width 11 height 11
checkbox input "true"
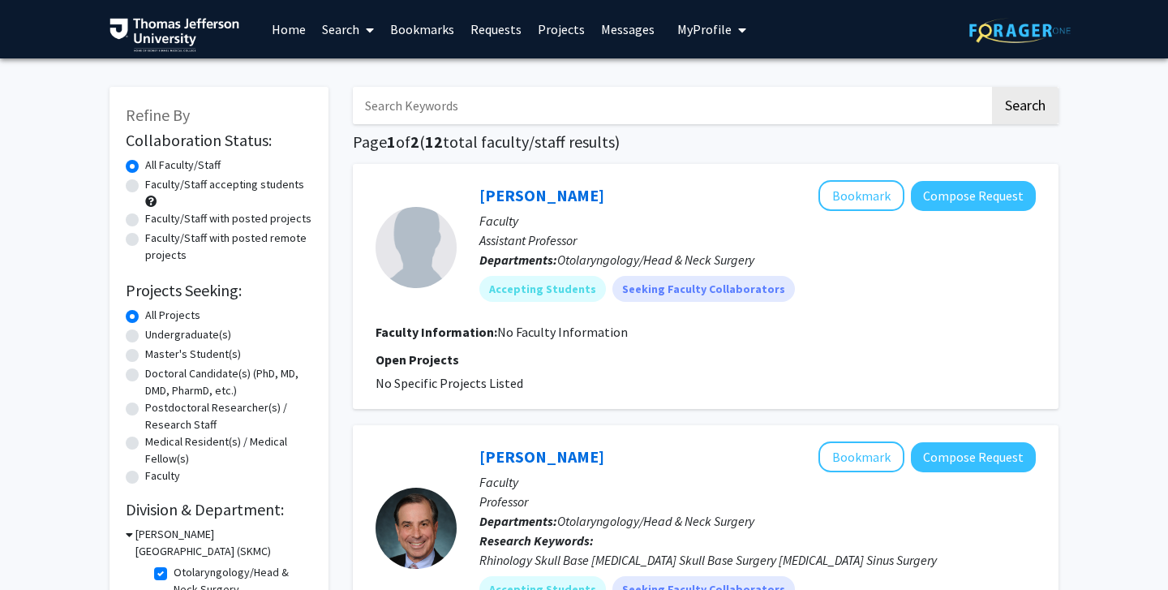
click at [174, 573] on label "Otolaryngology/Head & Neck Surgery" at bounding box center [241, 581] width 135 height 34
click at [174, 573] on input "Otolaryngology/Head & Neck Surgery" at bounding box center [179, 569] width 11 height 11
checkbox input "false"
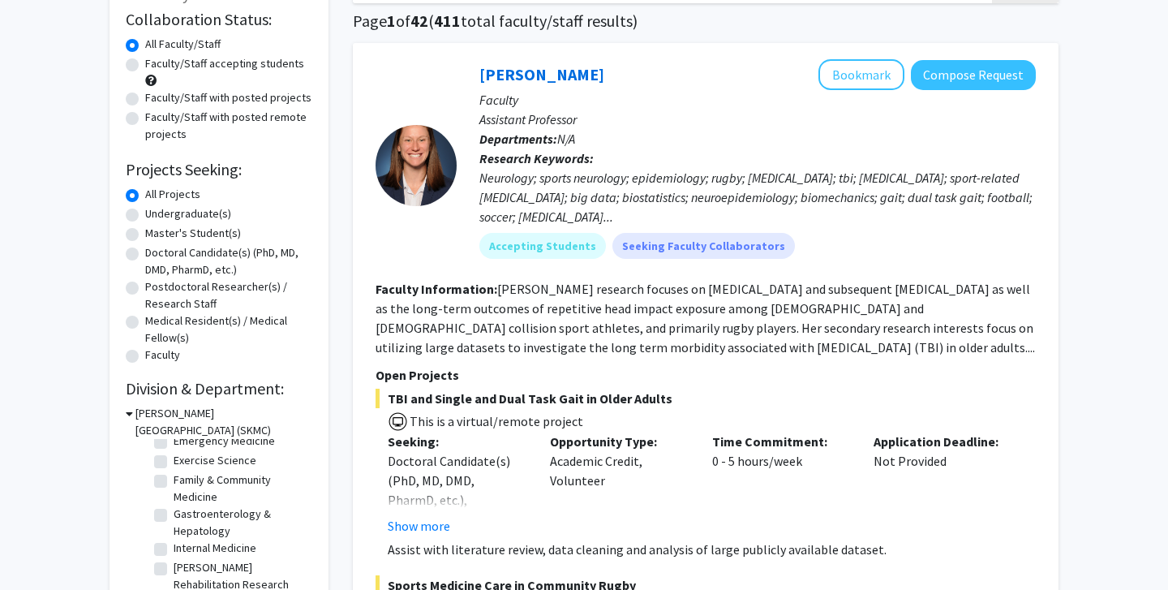
scroll to position [183, 0]
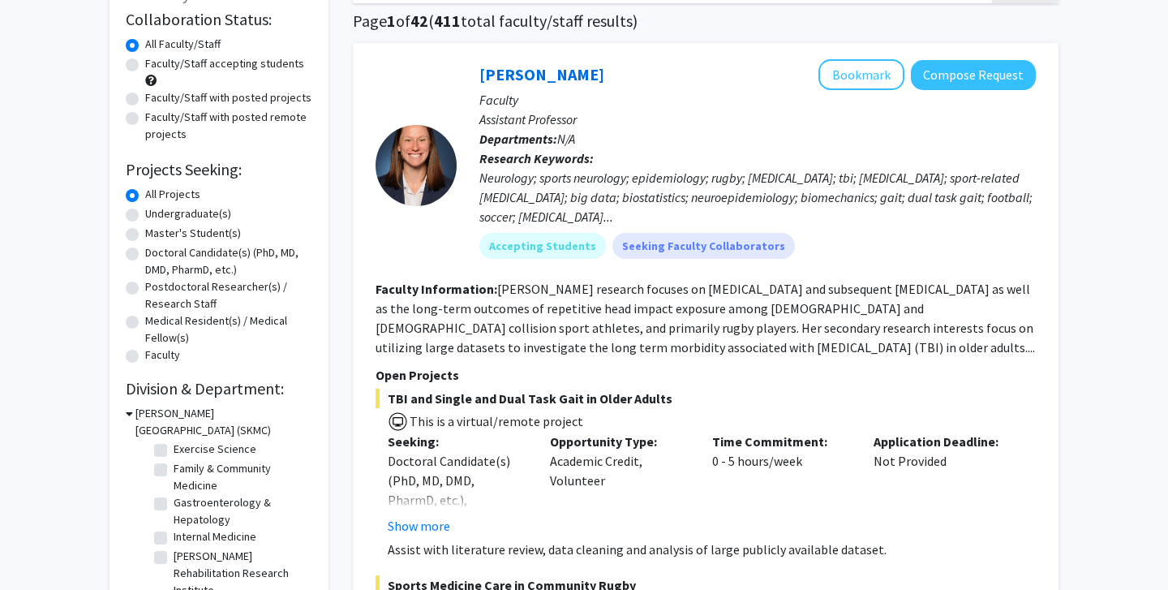
click at [174, 502] on label "Gastroenterology & Hepatology" at bounding box center [241, 511] width 135 height 34
click at [174, 502] on input "Gastroenterology & Hepatology" at bounding box center [179, 499] width 11 height 11
checkbox input "true"
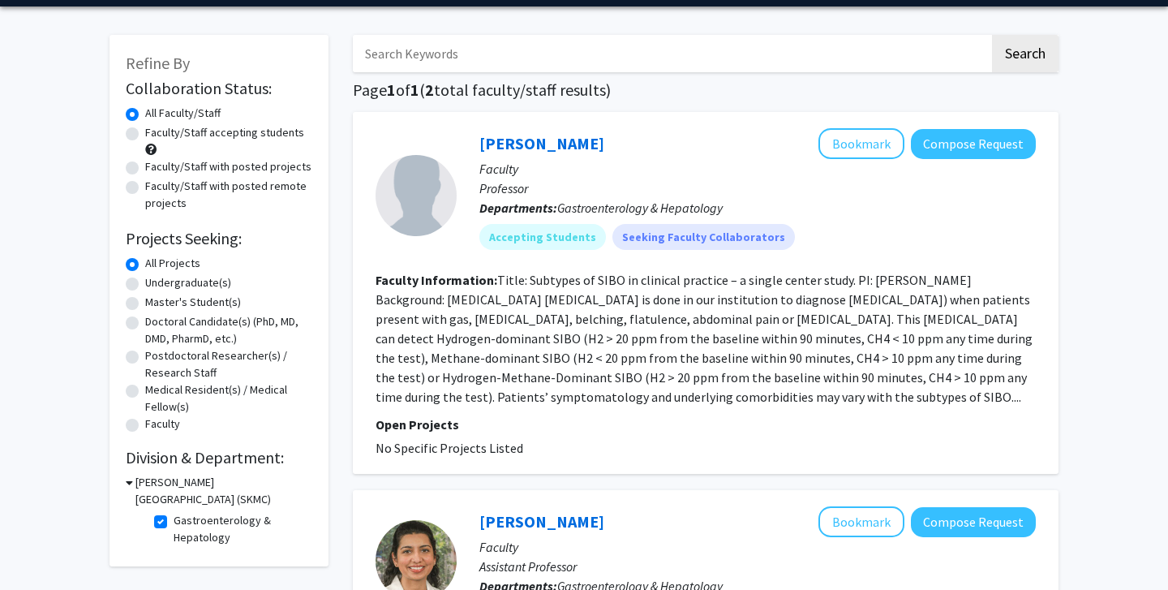
scroll to position [101, 0]
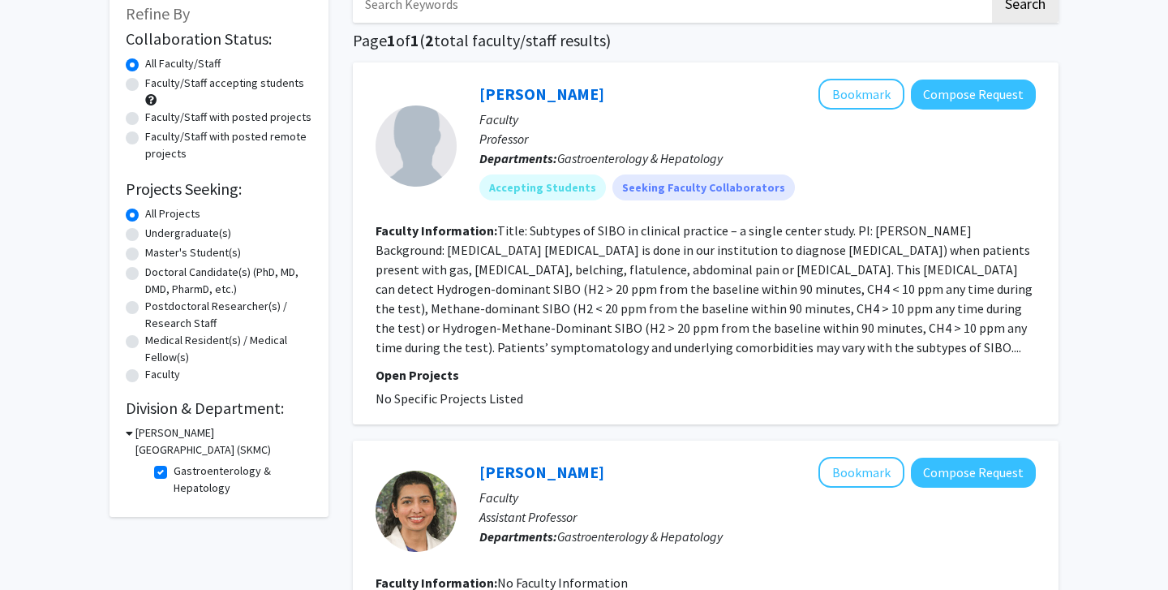
click at [174, 479] on label "Gastroenterology & Hepatology" at bounding box center [241, 479] width 135 height 34
click at [174, 473] on input "Gastroenterology & Hepatology" at bounding box center [179, 467] width 11 height 11
checkbox input "false"
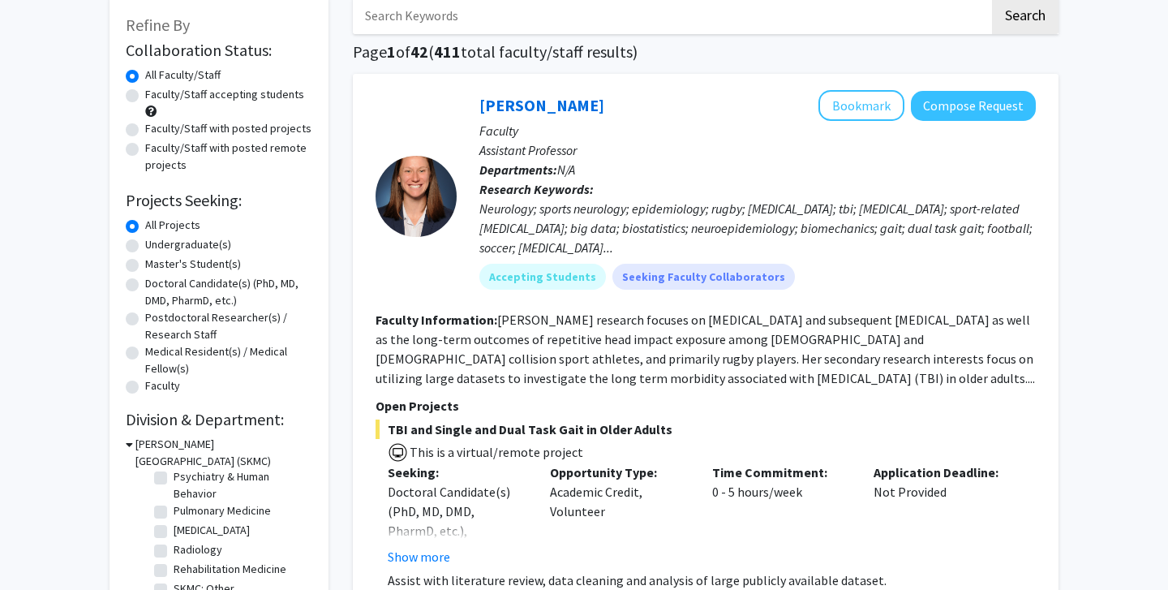
scroll to position [702, 0]
click at [174, 533] on label "[MEDICAL_DATA]" at bounding box center [212, 527] width 76 height 17
click at [174, 530] on input "[MEDICAL_DATA]" at bounding box center [179, 524] width 11 height 11
checkbox input "true"
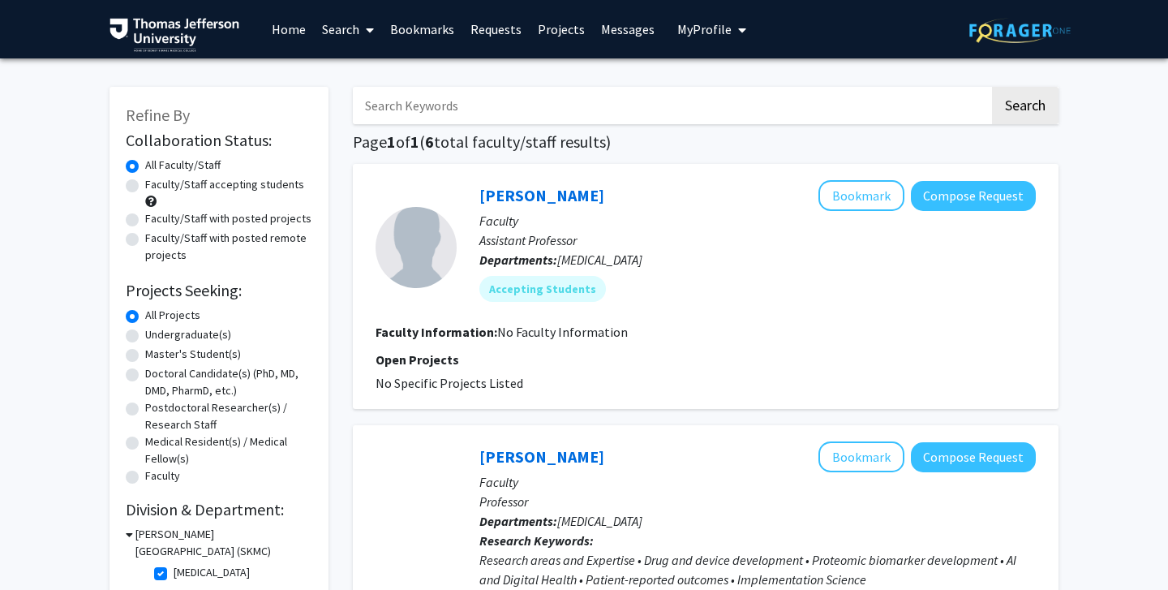
scroll to position [59, 0]
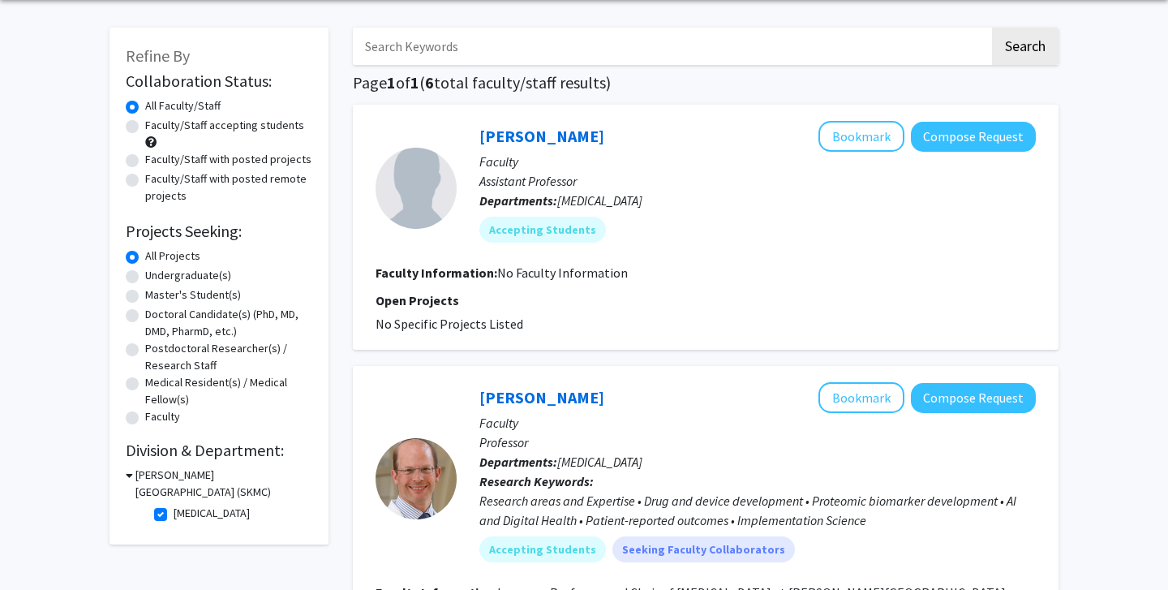
click at [174, 521] on label "[MEDICAL_DATA]" at bounding box center [212, 513] width 76 height 17
click at [174, 515] on input "[MEDICAL_DATA]" at bounding box center [179, 510] width 11 height 11
checkbox input "false"
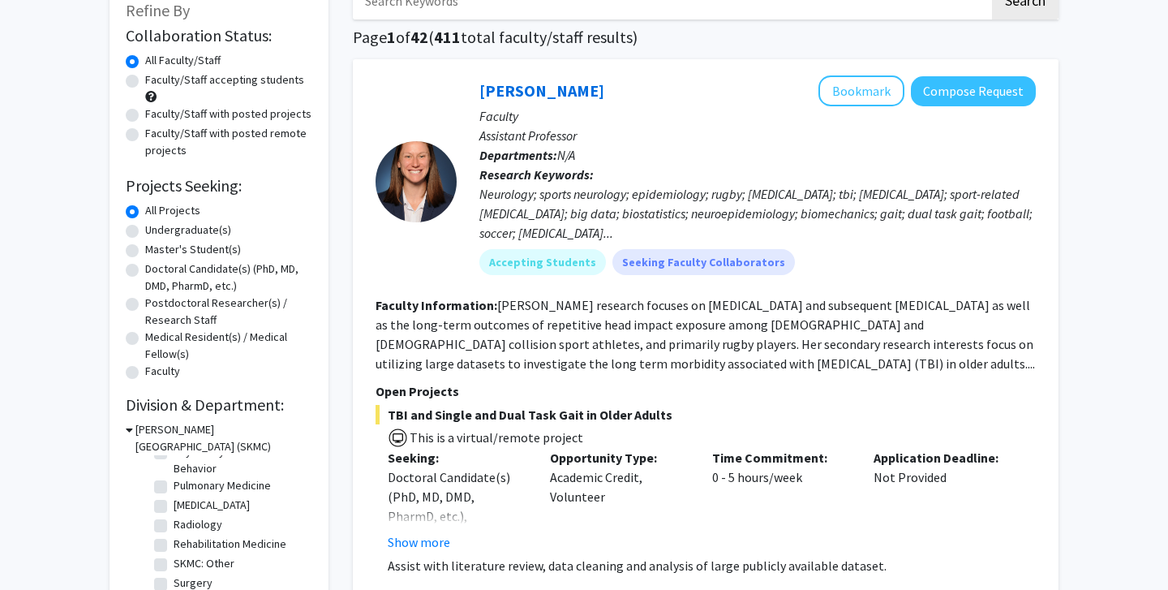
scroll to position [710, 0]
click at [174, 512] on label "[MEDICAL_DATA]" at bounding box center [212, 504] width 76 height 17
click at [174, 507] on input "[MEDICAL_DATA]" at bounding box center [179, 501] width 11 height 11
checkbox input "true"
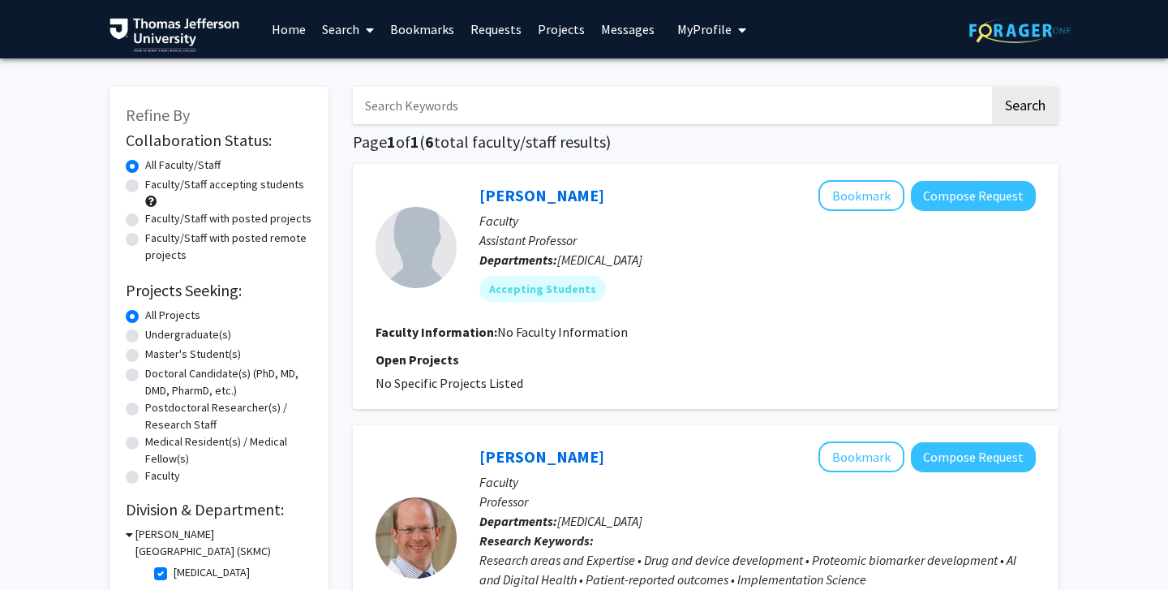
scroll to position [22, 0]
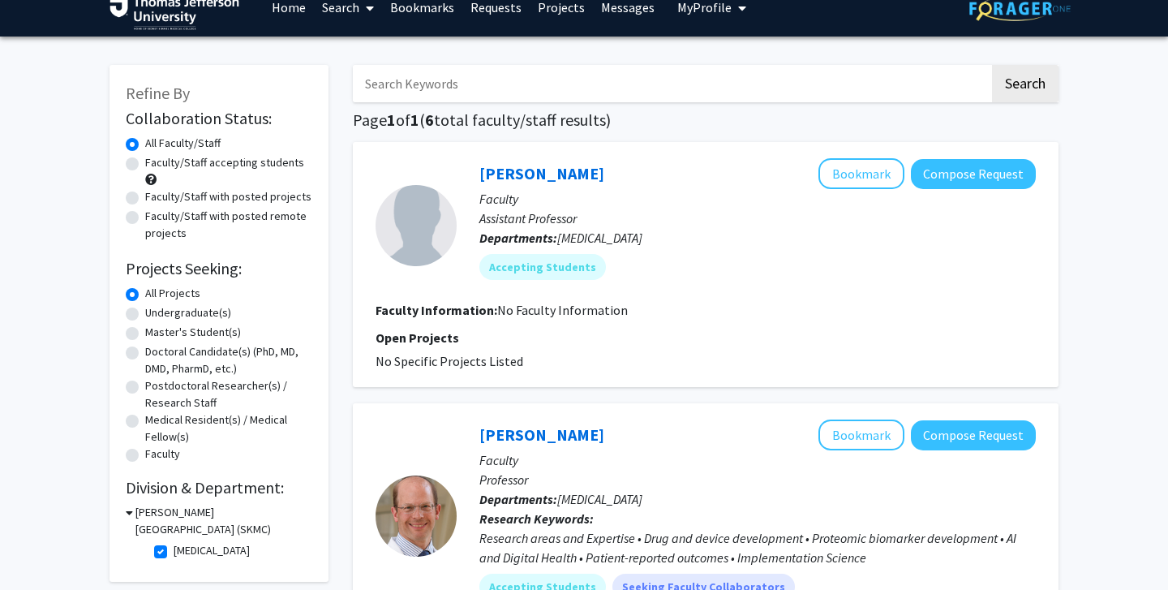
click at [174, 553] on label "[MEDICAL_DATA]" at bounding box center [212, 550] width 76 height 17
click at [174, 552] on input "[MEDICAL_DATA]" at bounding box center [179, 547] width 11 height 11
checkbox input "false"
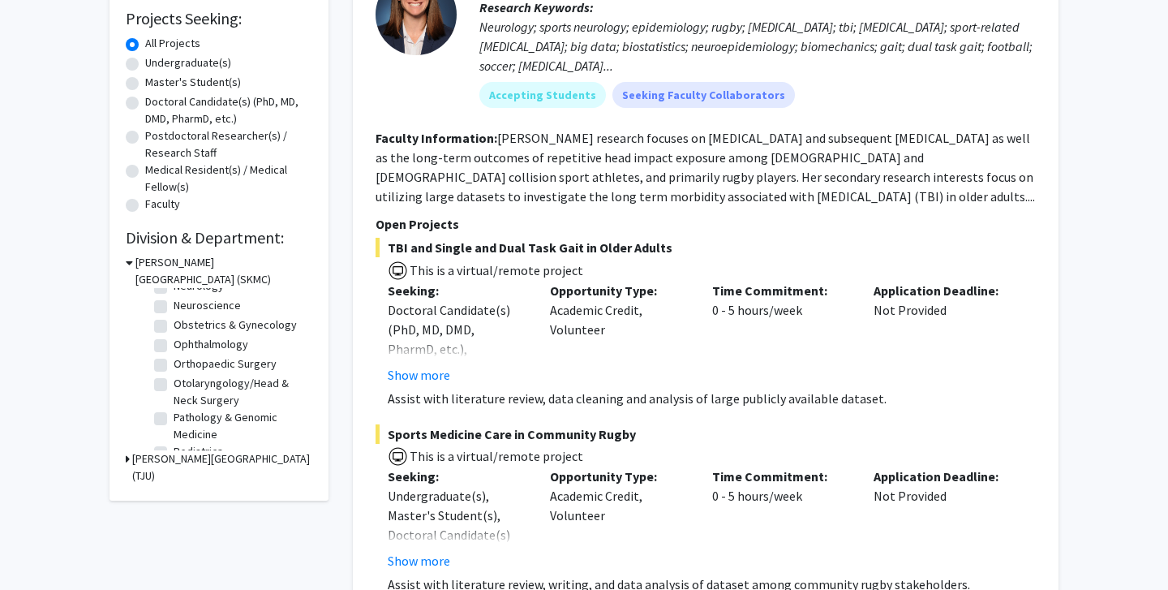
scroll to position [469, 0]
click at [174, 329] on label "Obstetrics & Gynecology" at bounding box center [235, 325] width 123 height 17
click at [174, 328] on input "Obstetrics & Gynecology" at bounding box center [179, 322] width 11 height 11
checkbox input "true"
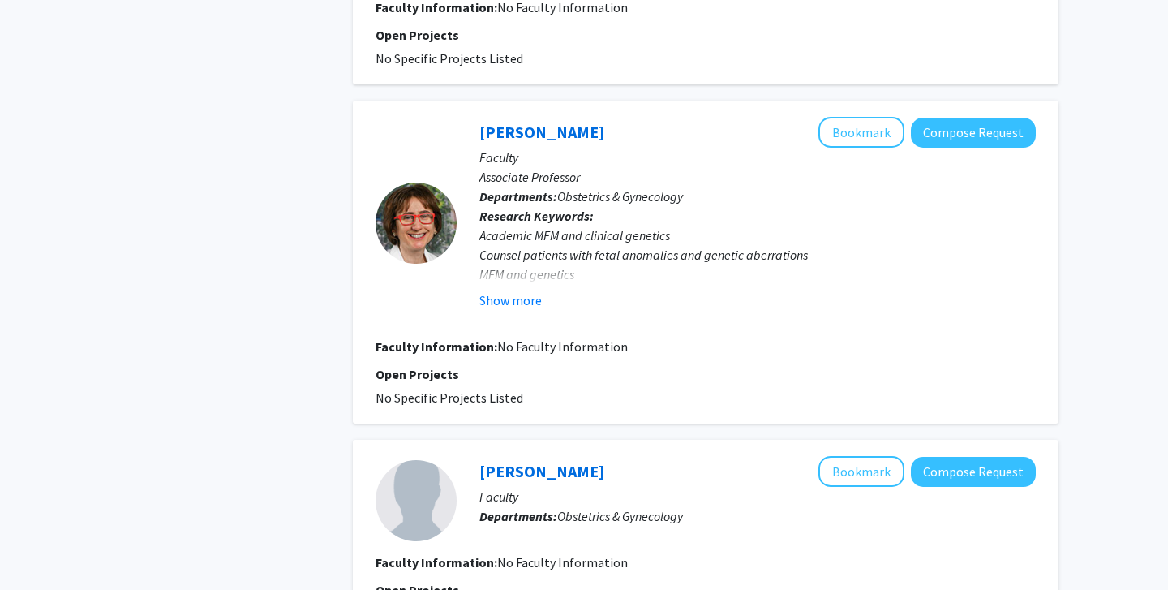
scroll to position [1625, 0]
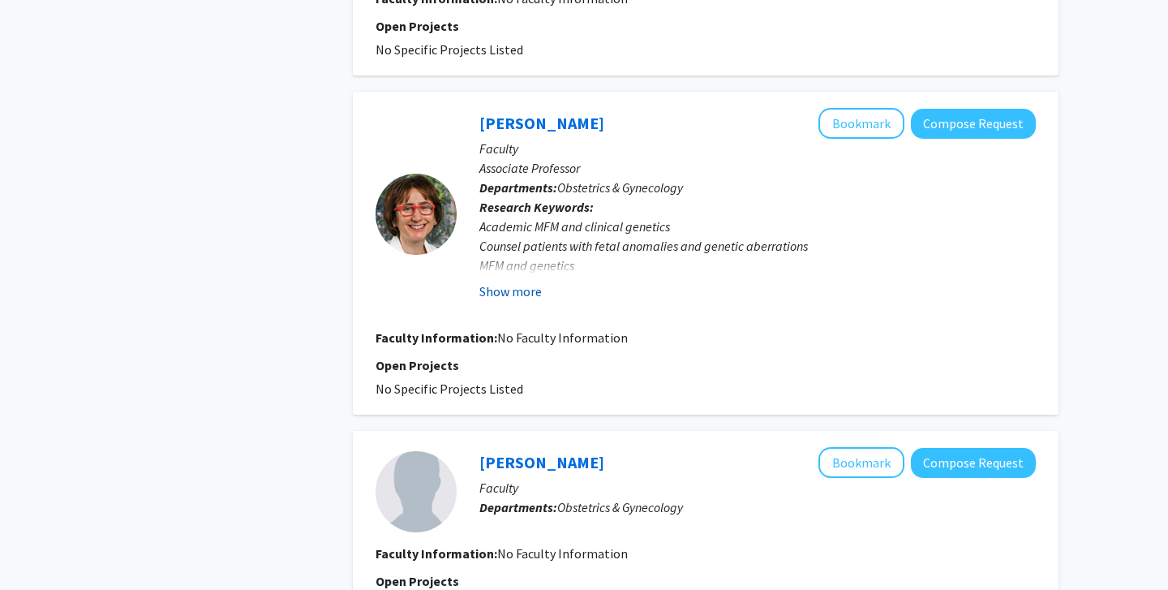
click at [527, 281] on button "Show more" at bounding box center [510, 290] width 62 height 19
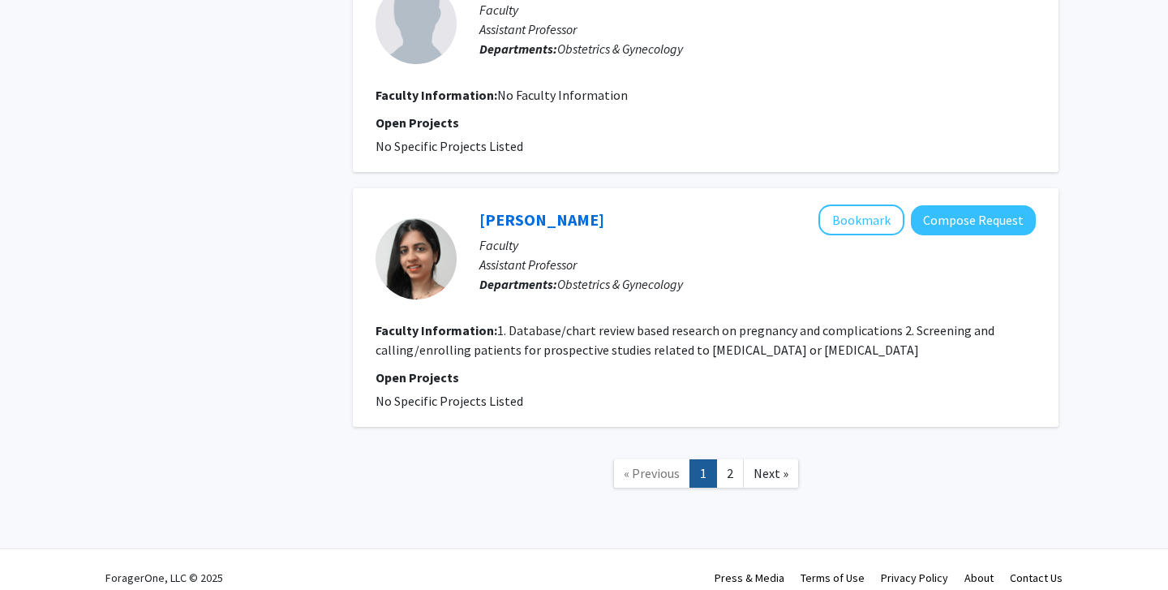
scroll to position [2571, 0]
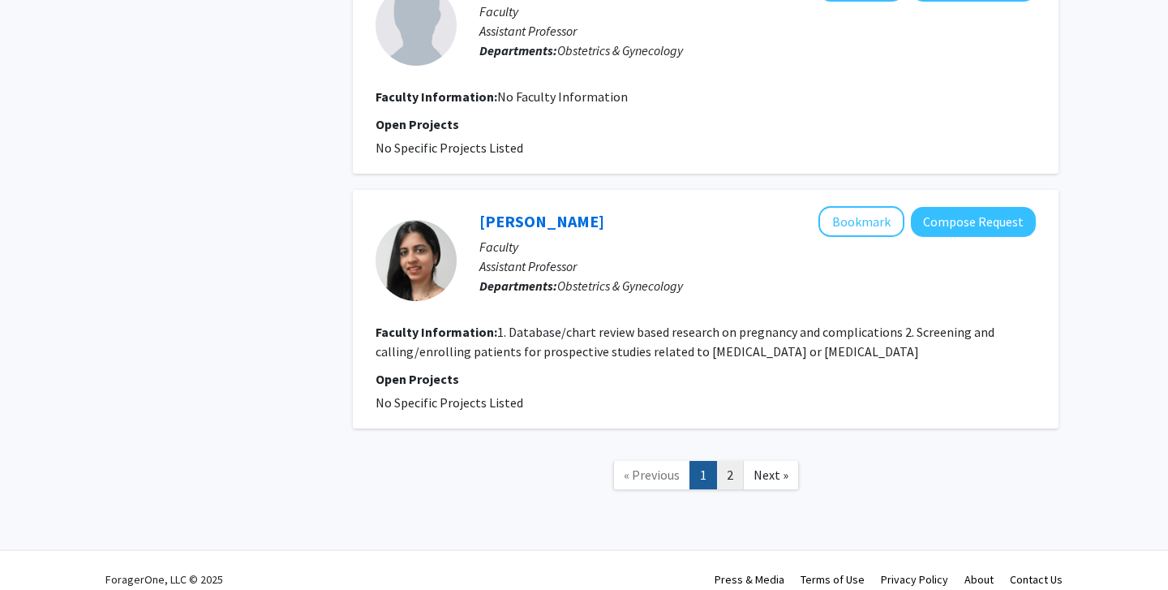
click at [734, 461] on link "2" at bounding box center [730, 475] width 28 height 28
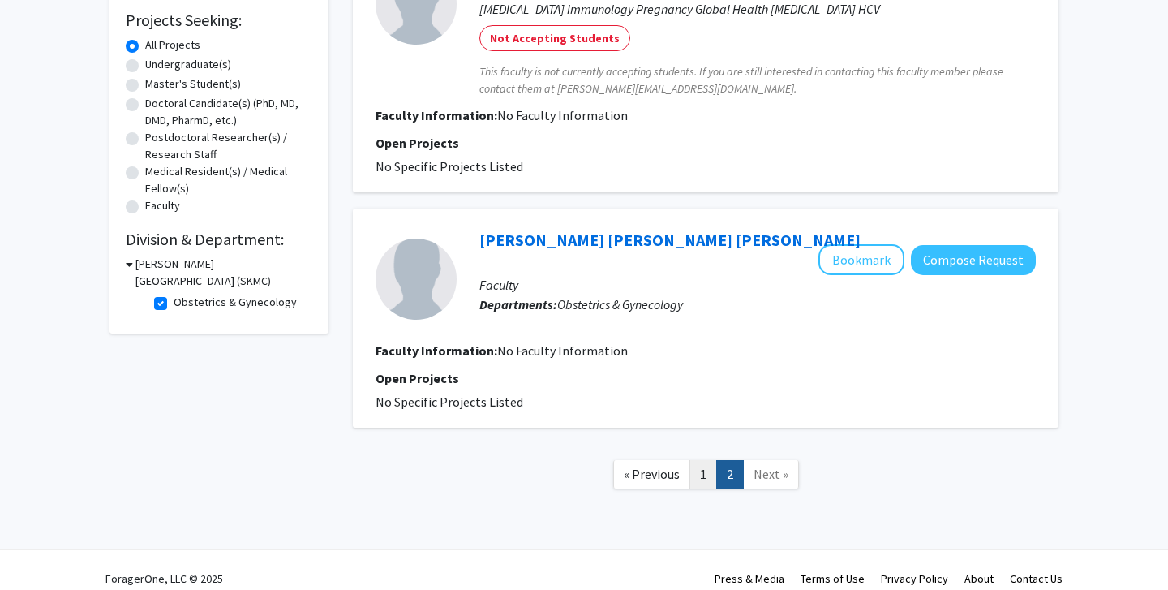
scroll to position [269, 0]
click at [705, 463] on link "1" at bounding box center [703, 475] width 28 height 28
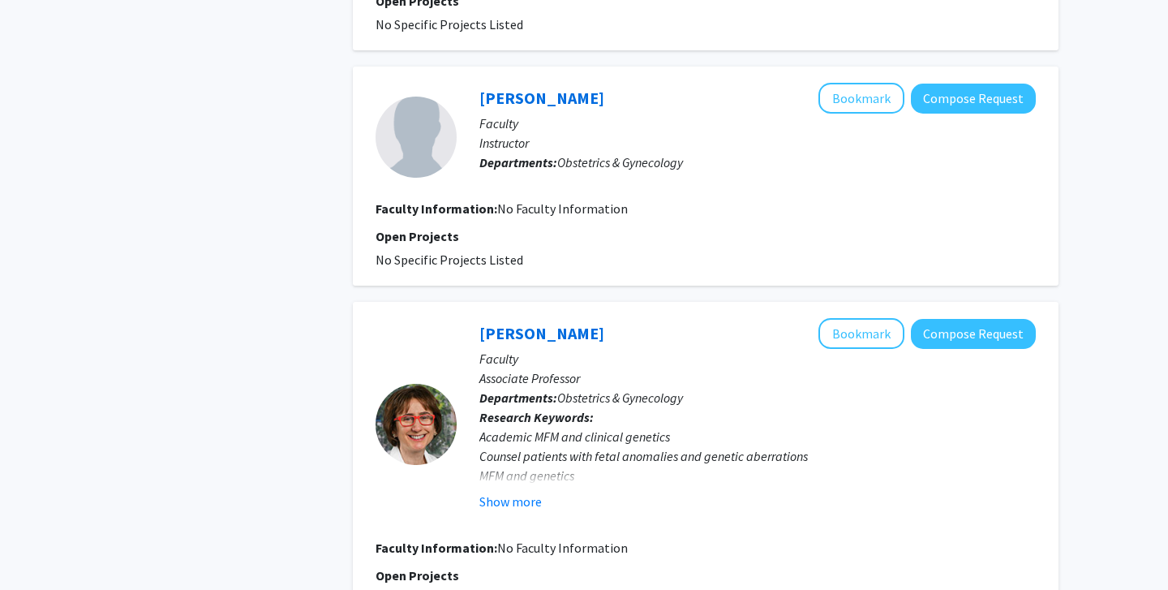
scroll to position [1414, 0]
click at [515, 492] on button "Show more" at bounding box center [510, 501] width 62 height 19
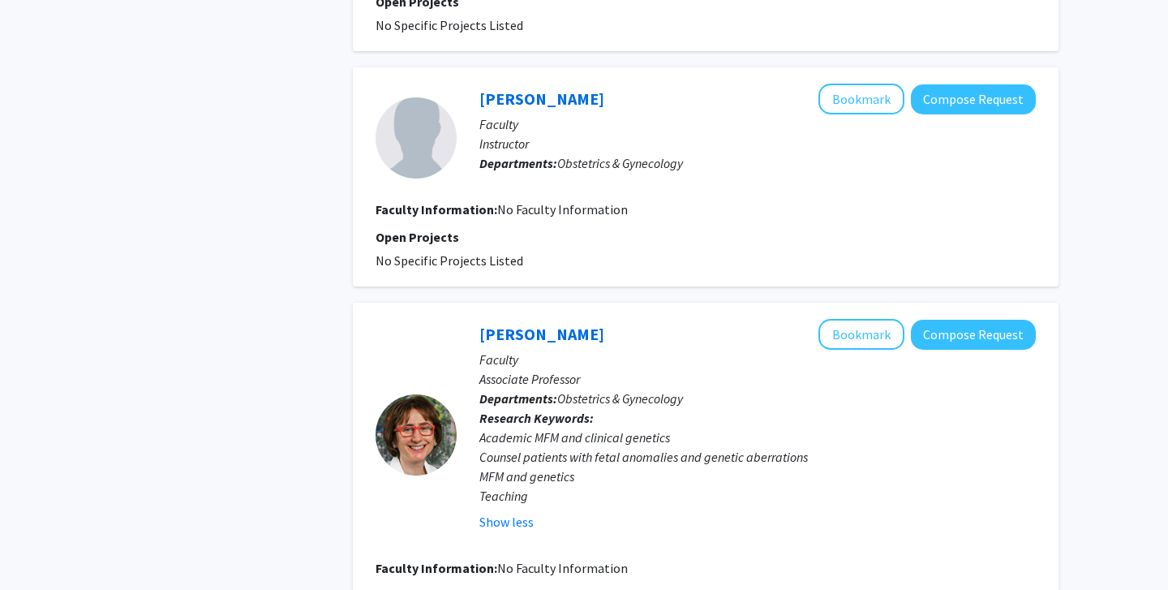
scroll to position [1415, 0]
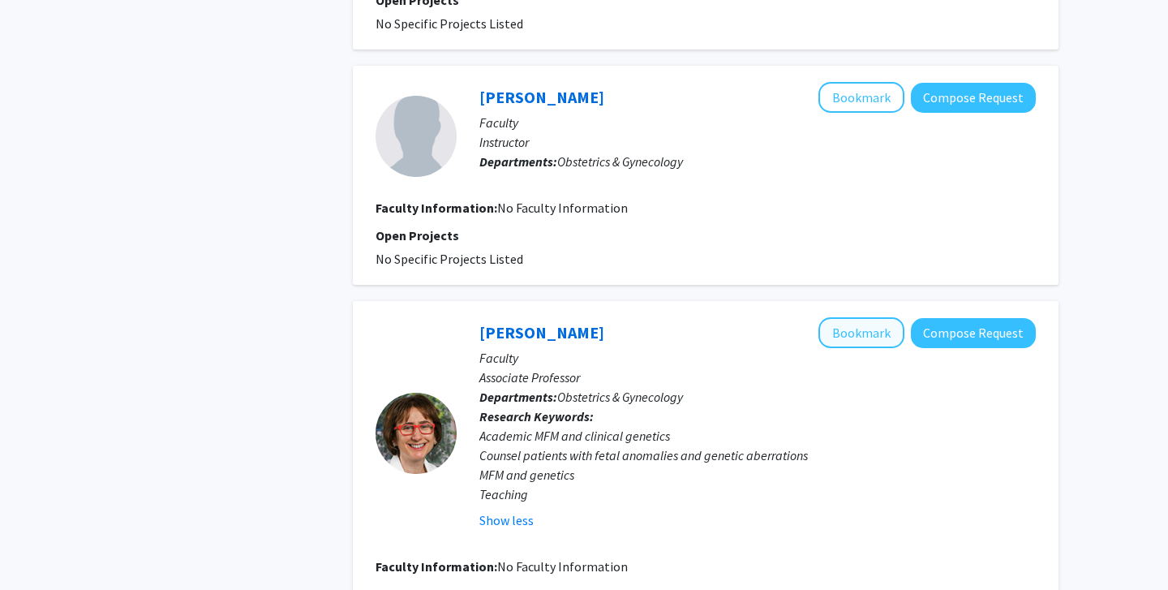
click at [861, 318] on button "Bookmark" at bounding box center [861, 332] width 86 height 31
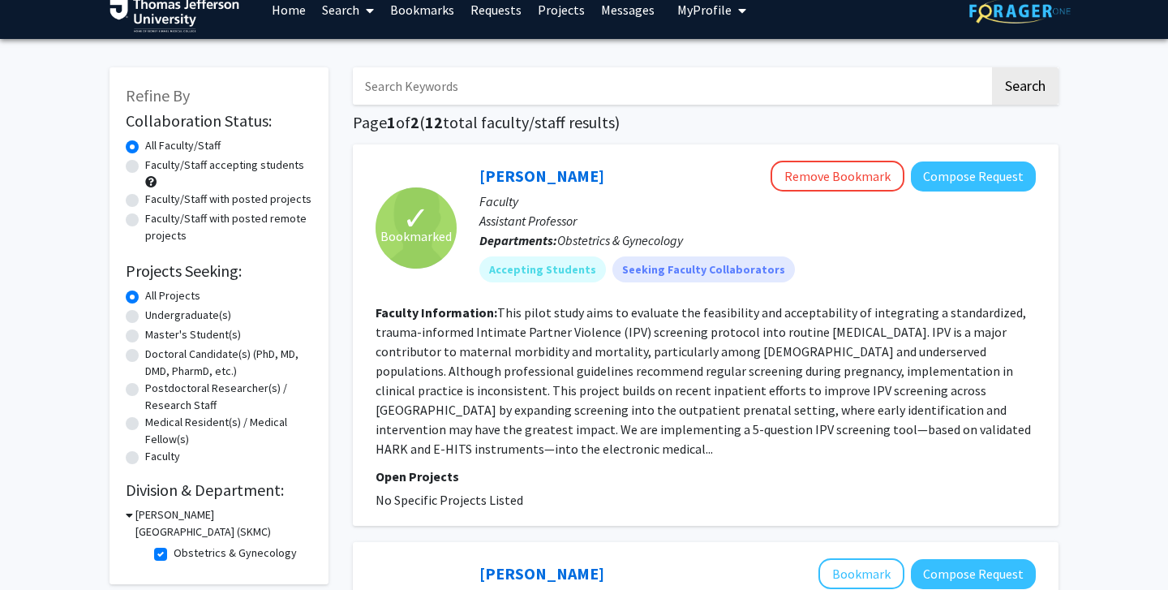
scroll to position [19, 0]
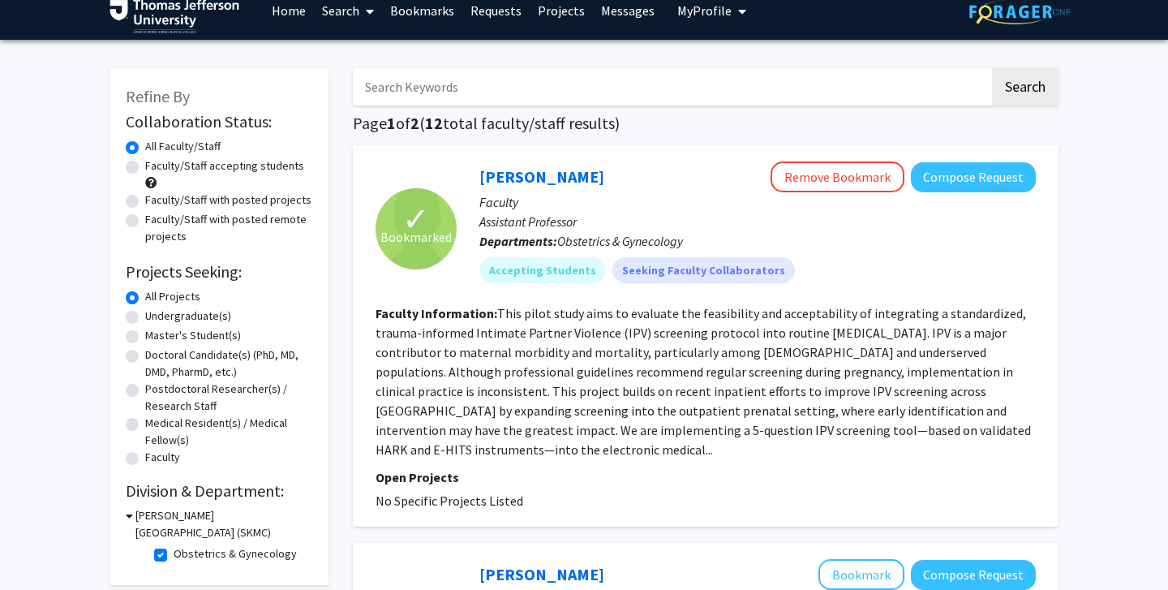
click at [145, 167] on label "Faculty/Staff accepting students" at bounding box center [224, 165] width 159 height 17
click at [145, 167] on input "Faculty/Staff accepting students" at bounding box center [150, 162] width 11 height 11
radio input "true"
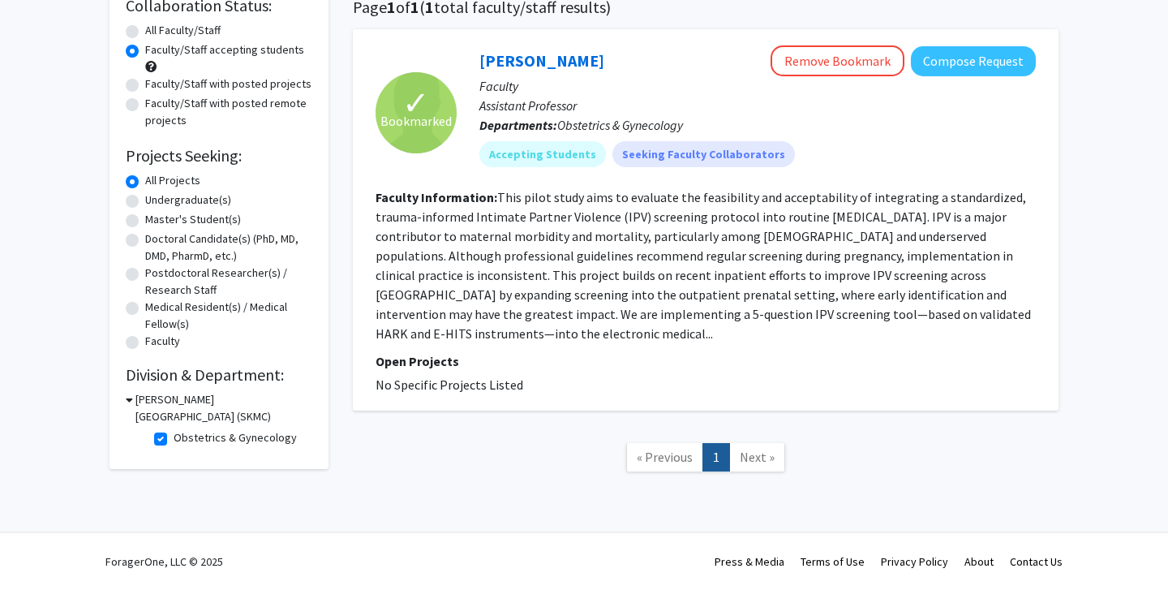
scroll to position [136, 0]
click at [174, 441] on label "Obstetrics & Gynecology" at bounding box center [235, 437] width 123 height 17
click at [174, 440] on input "Obstetrics & Gynecology" at bounding box center [179, 434] width 11 height 11
checkbox input "false"
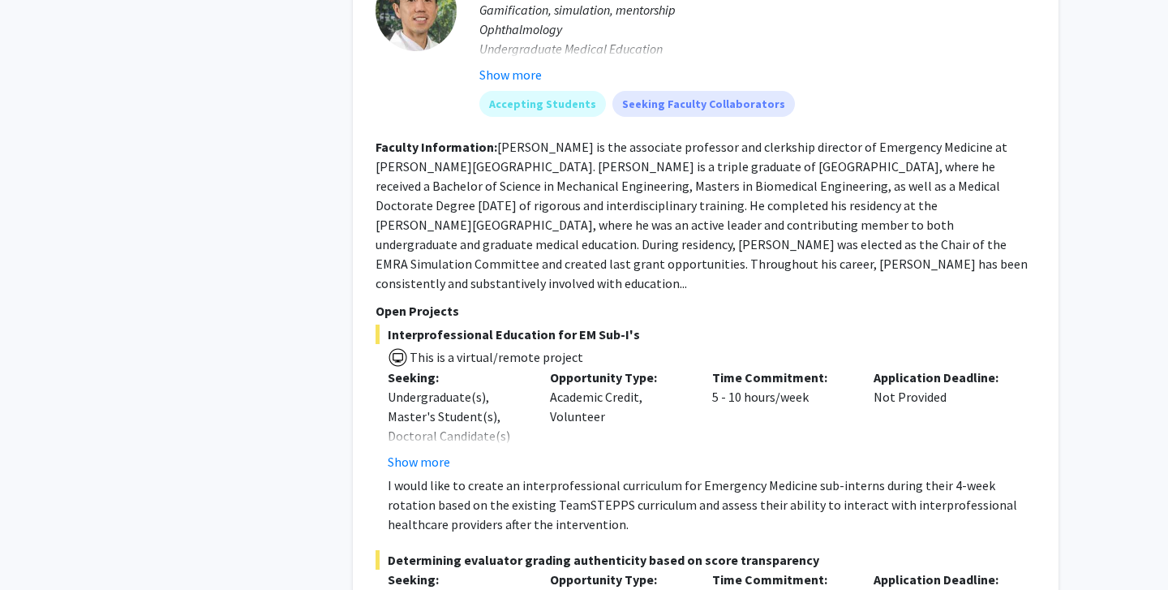
scroll to position [7083, 0]
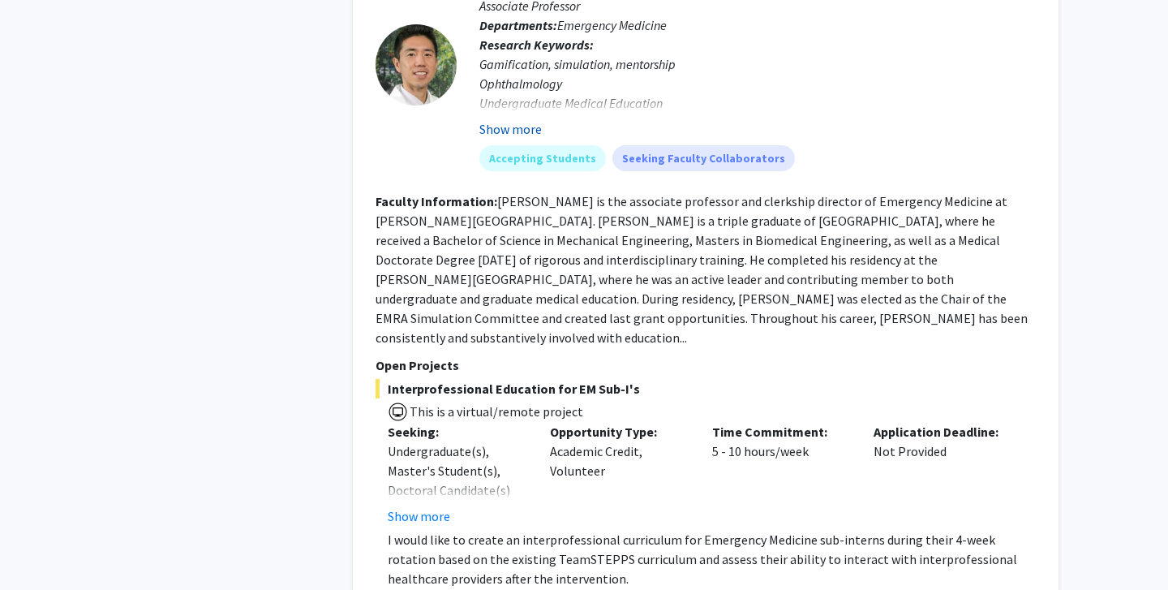
click at [493, 138] on button "Show more" at bounding box center [510, 128] width 62 height 19
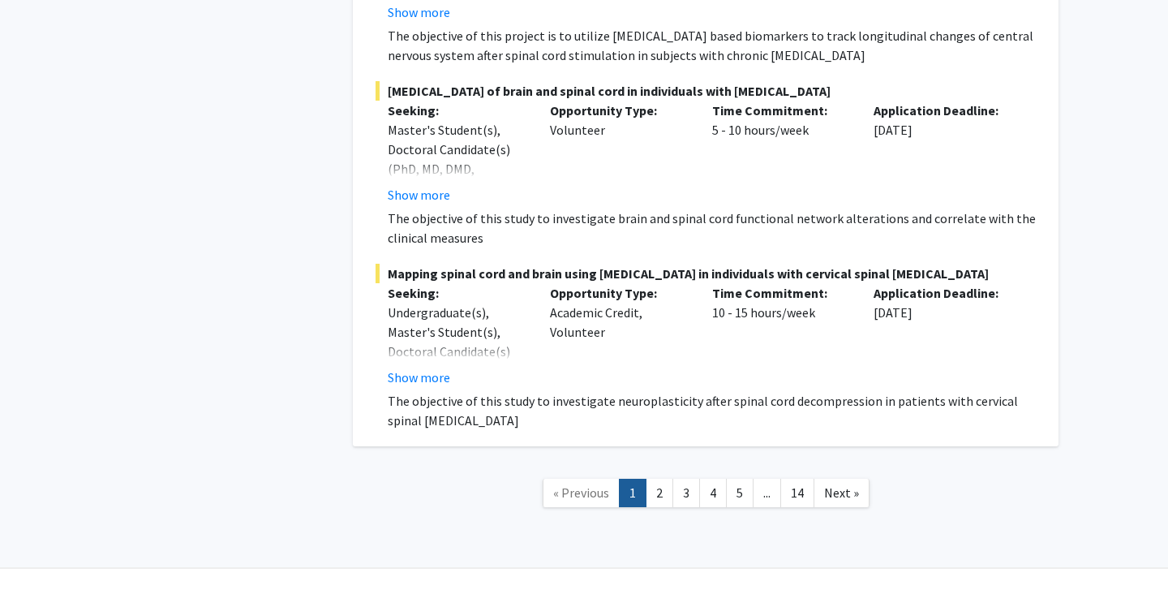
scroll to position [11840, 0]
click at [664, 480] on link "2" at bounding box center [660, 494] width 28 height 28
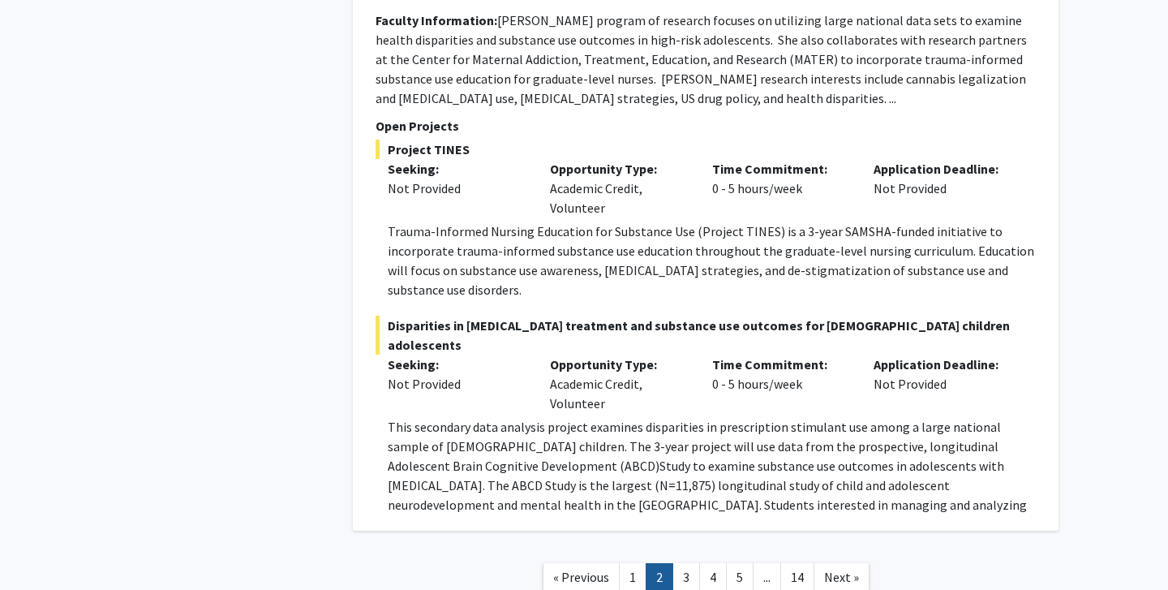
scroll to position [6638, 0]
click at [686, 561] on link "3" at bounding box center [686, 575] width 28 height 28
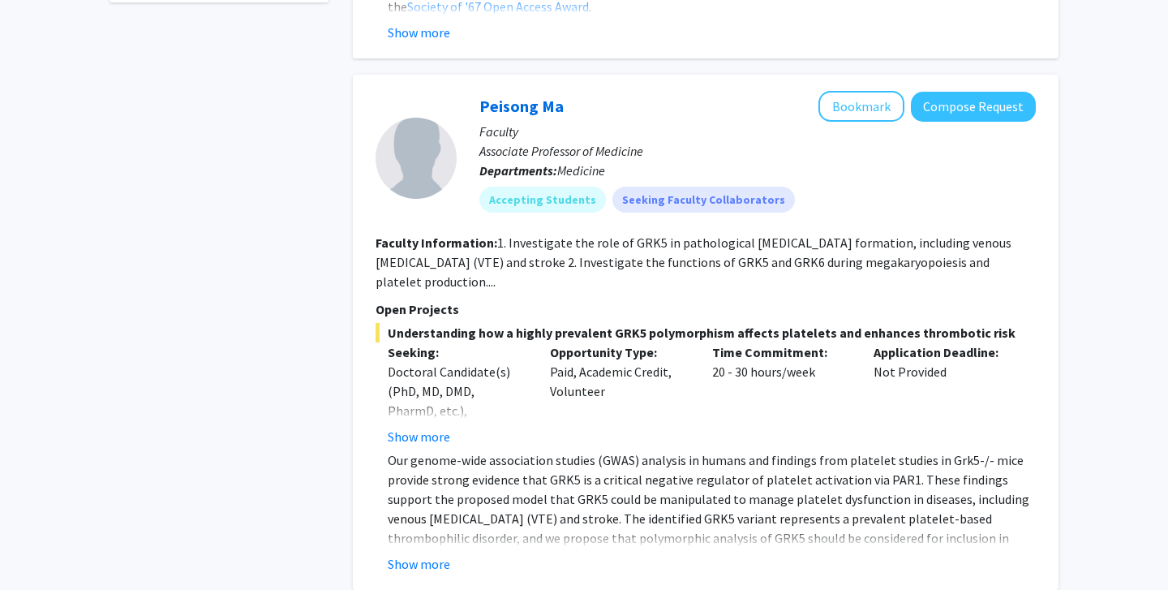
scroll to position [771, 0]
